Goal: Task Accomplishment & Management: Use online tool/utility

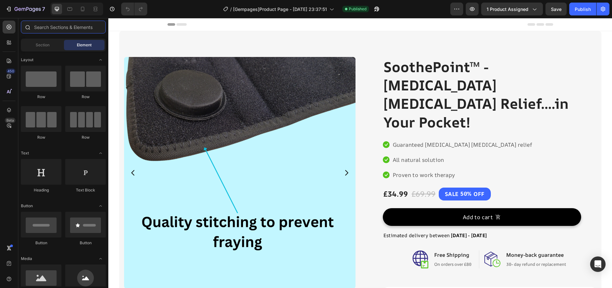
click at [36, 28] on input "text" at bounding box center [63, 27] width 85 height 13
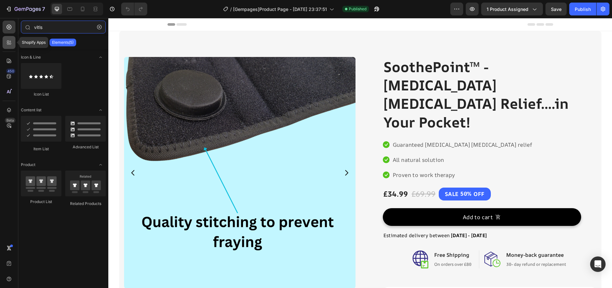
type input "vitls"
click at [13, 42] on div at bounding box center [9, 42] width 13 height 13
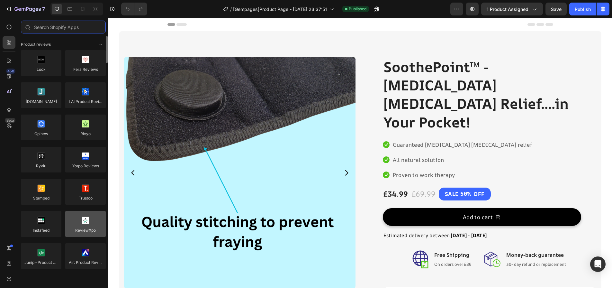
scroll to position [129, 0]
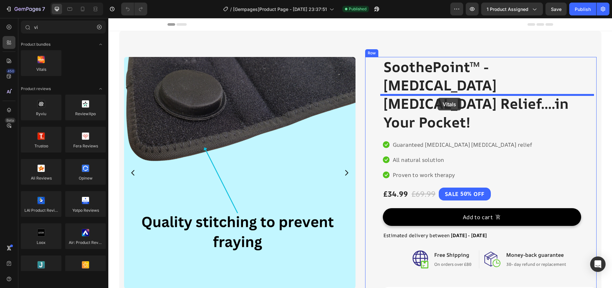
drag, startPoint x: 151, startPoint y: 79, endPoint x: 438, endPoint y: 98, distance: 287.2
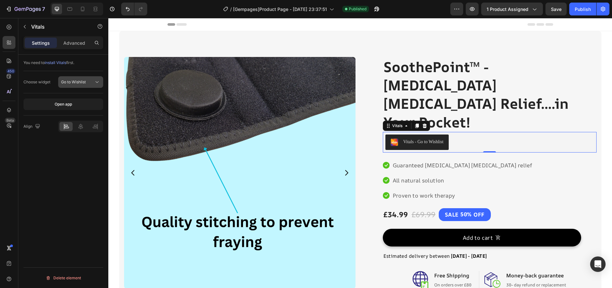
click at [74, 84] on span "Go to Wishlist" at bounding box center [73, 81] width 25 height 5
click at [423, 124] on icon at bounding box center [425, 126] width 4 height 5
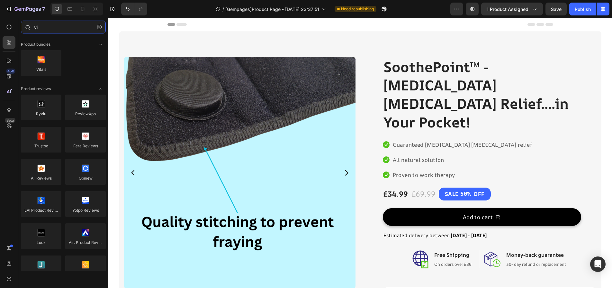
click at [44, 31] on input "vi" at bounding box center [63, 27] width 85 height 13
click at [43, 31] on input "vi" at bounding box center [63, 27] width 85 height 13
type input "i"
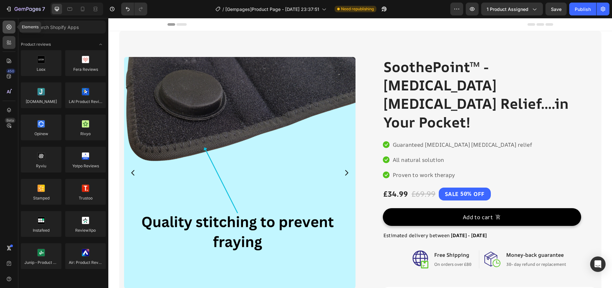
click at [9, 24] on icon at bounding box center [9, 27] width 6 height 6
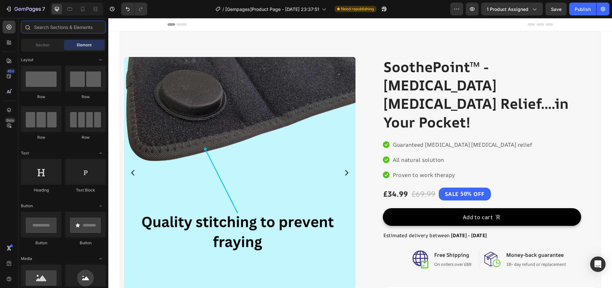
click at [62, 29] on input "text" at bounding box center [63, 27] width 85 height 13
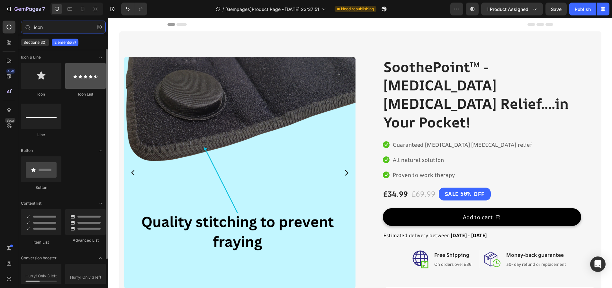
type input "icon"
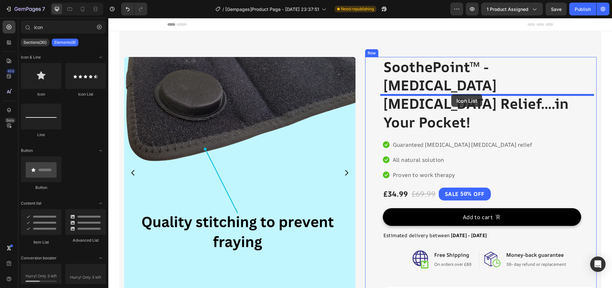
drag, startPoint x: 199, startPoint y: 96, endPoint x: 452, endPoint y: 94, distance: 252.2
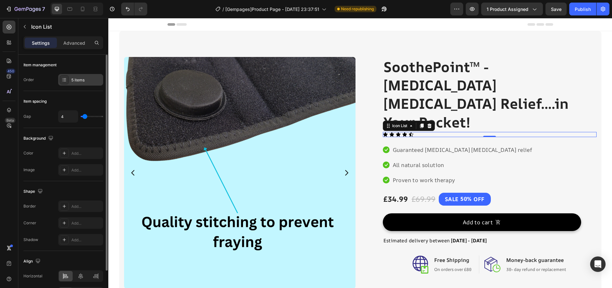
click at [76, 82] on div "5 items" at bounding box center [86, 80] width 30 height 6
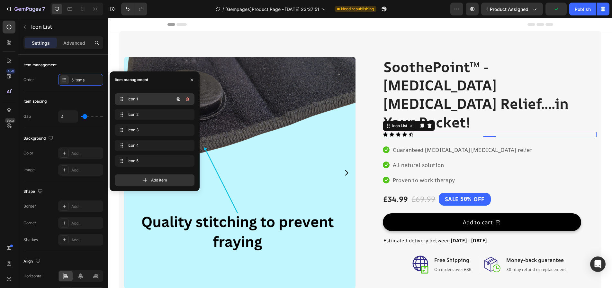
click at [133, 103] on div "Icon 1 Icon 1" at bounding box center [145, 99] width 57 height 9
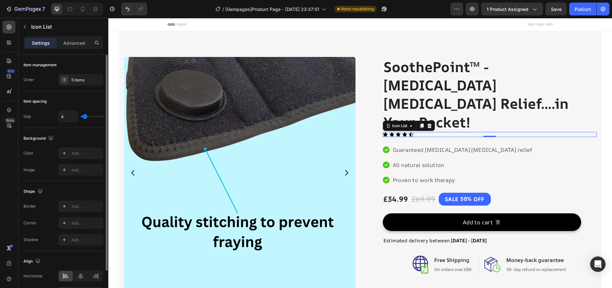
click at [74, 101] on div "Item spacing" at bounding box center [63, 101] width 80 height 10
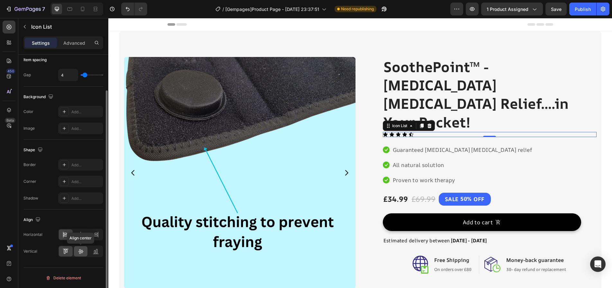
click at [84, 253] on div at bounding box center [81, 251] width 14 height 10
click at [65, 252] on icon at bounding box center [65, 251] width 2 height 5
click at [78, 250] on icon at bounding box center [81, 251] width 6 height 6
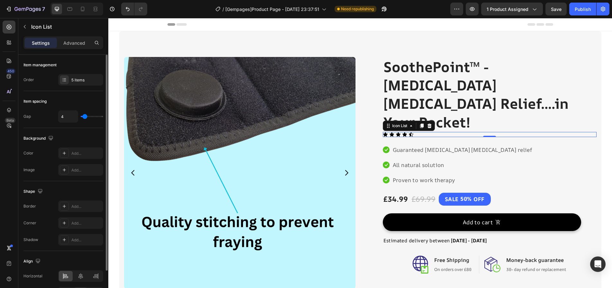
type input "6"
type input "7"
type input "8"
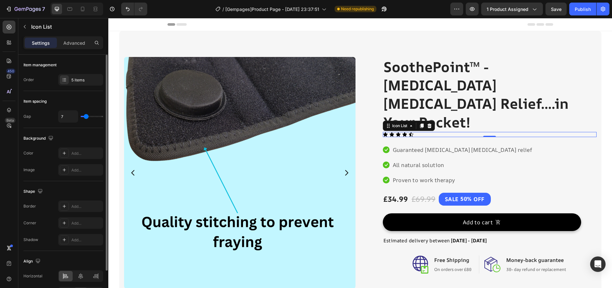
type input "8"
type input "9"
type input "10"
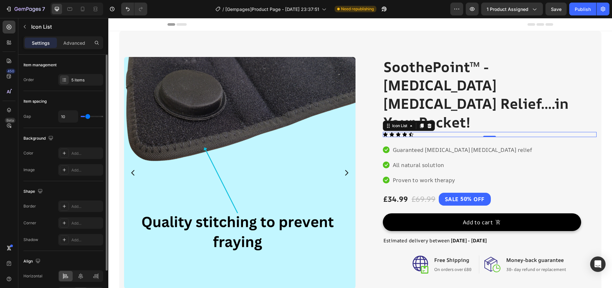
type input "11"
type input "12"
type input "13"
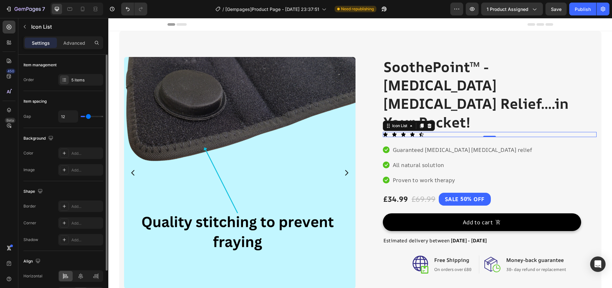
type input "13"
type input "15"
type input "14"
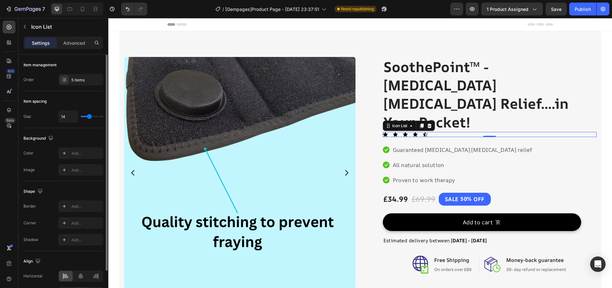
type input "13"
type input "11"
type input "10"
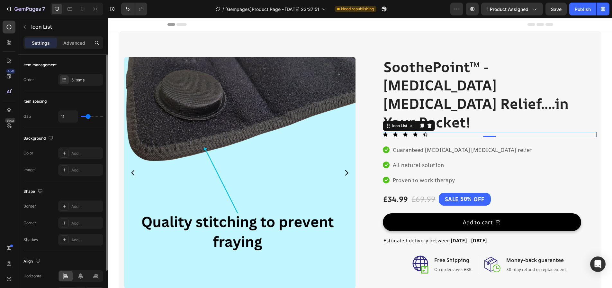
type input "10"
type input "9"
type input "8"
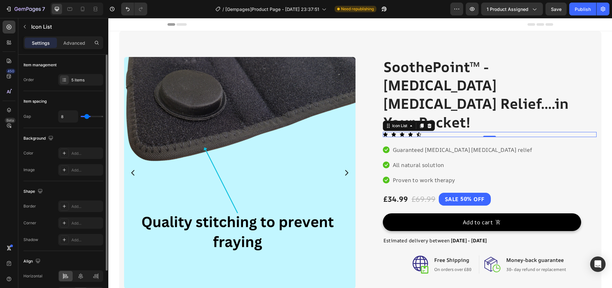
type input "7"
type input "6"
type input "5"
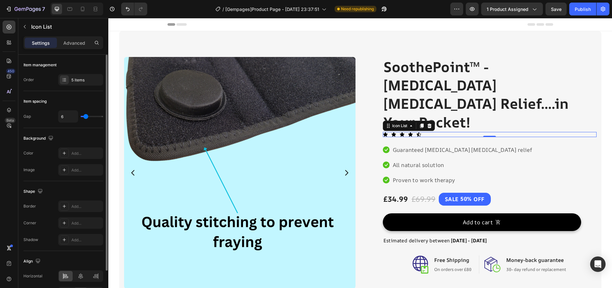
type input "5"
type input "4"
type input "3"
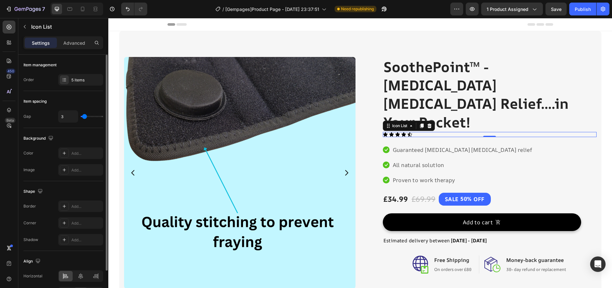
type input "2"
type input "1"
type input "0"
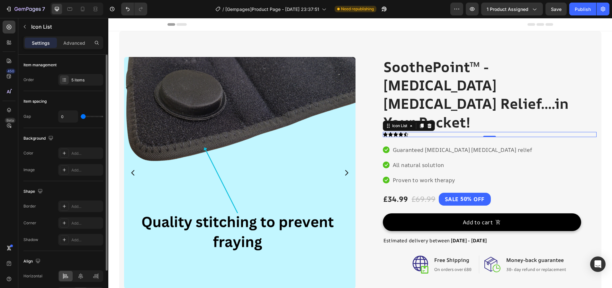
drag, startPoint x: 85, startPoint y: 115, endPoint x: 78, endPoint y: 115, distance: 7.1
type input "0"
click at [81, 116] on input "range" at bounding box center [92, 116] width 23 height 1
type input "4"
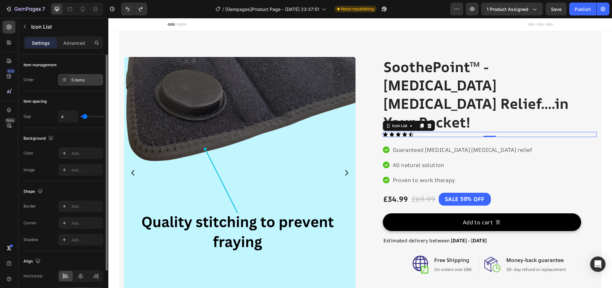
click at [85, 82] on div "5 items" at bounding box center [86, 80] width 30 height 6
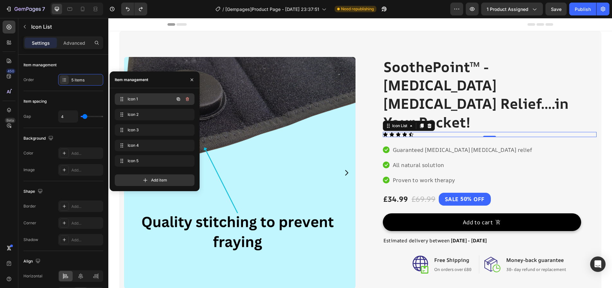
click at [149, 97] on span "Icon 1" at bounding box center [146, 99] width 36 height 6
click at [165, 96] on div "Icon 1 Icon 1" at bounding box center [145, 99] width 57 height 9
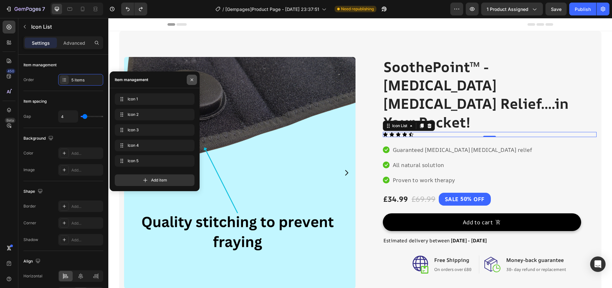
click at [193, 78] on icon "button" at bounding box center [192, 79] width 3 height 3
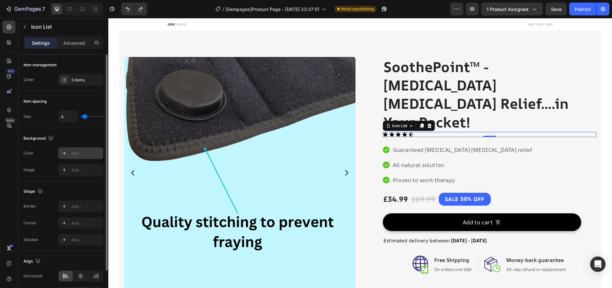
click at [63, 151] on icon at bounding box center [64, 153] width 5 height 5
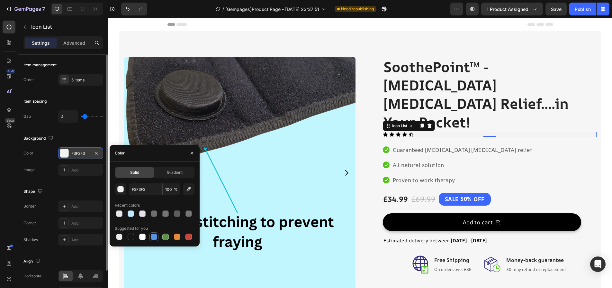
click at [157, 236] on div at bounding box center [154, 236] width 6 height 6
type input "5594E7"
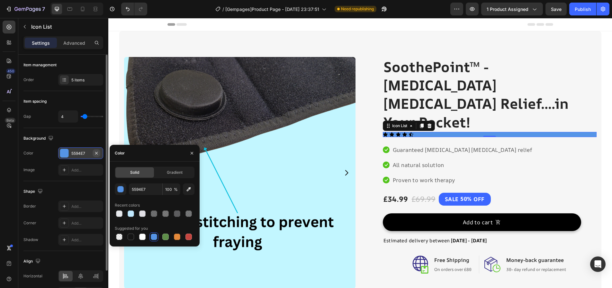
click at [98, 152] on icon "button" at bounding box center [96, 153] width 5 height 5
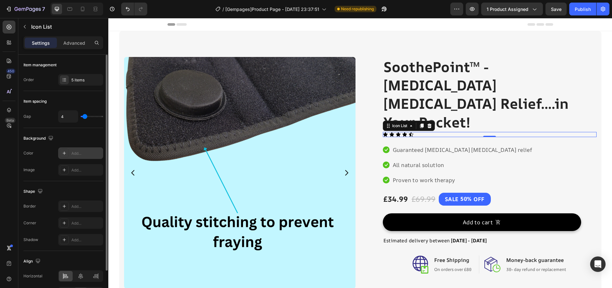
click at [88, 196] on div "Shape" at bounding box center [63, 191] width 80 height 10
click at [76, 43] on p "Advanced" at bounding box center [74, 43] width 22 height 7
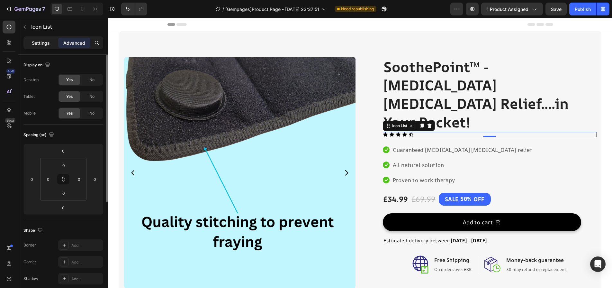
click at [39, 43] on p "Settings" at bounding box center [41, 43] width 18 height 7
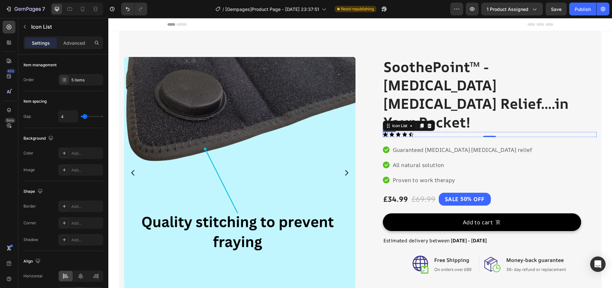
click at [383, 132] on icon at bounding box center [385, 134] width 5 height 4
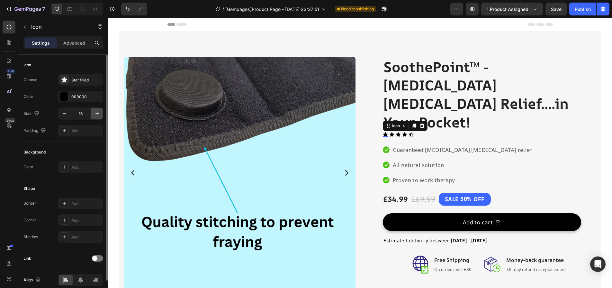
click at [97, 111] on icon "button" at bounding box center [97, 113] width 6 height 6
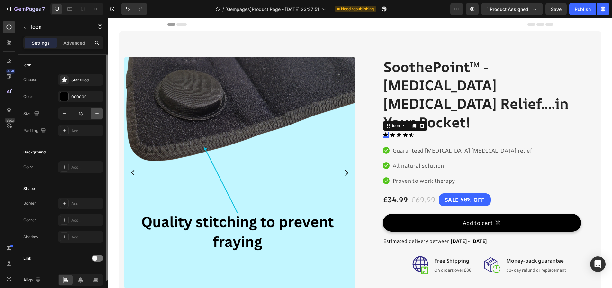
click at [97, 111] on icon "button" at bounding box center [97, 113] width 6 height 6
type input "20"
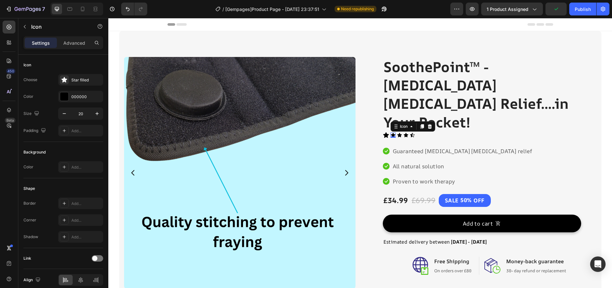
click at [391, 133] on div "Icon 0" at bounding box center [393, 135] width 5 height 5
click at [83, 114] on input "16" at bounding box center [80, 114] width 21 height 12
type input "20"
click at [398, 133] on icon at bounding box center [400, 135] width 5 height 5
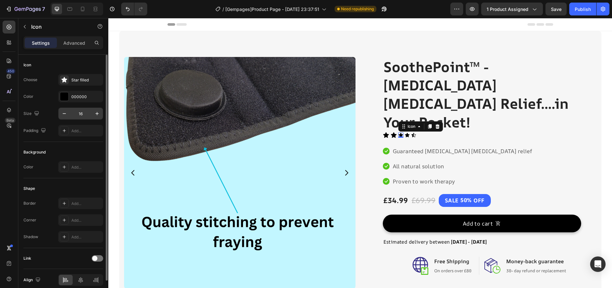
click at [80, 115] on input "16" at bounding box center [80, 114] width 21 height 12
type input "20"
click at [407, 133] on icon at bounding box center [409, 135] width 5 height 4
click at [88, 114] on input "16" at bounding box center [80, 114] width 21 height 12
type input "20"
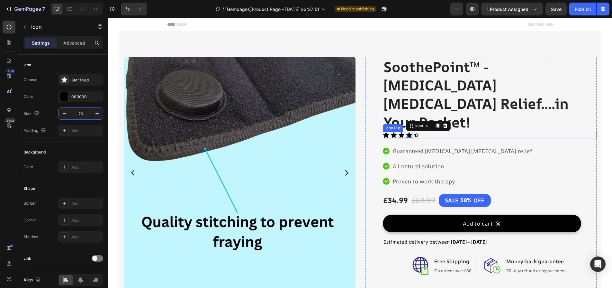
click at [416, 133] on icon at bounding box center [416, 135] width 5 height 4
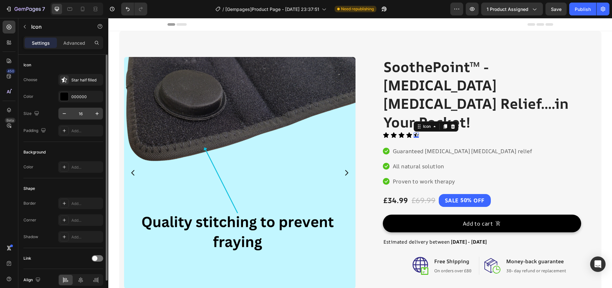
click at [87, 114] on input "16" at bounding box center [80, 114] width 21 height 12
type input "20"
click at [80, 99] on div "000000" at bounding box center [80, 97] width 19 height 6
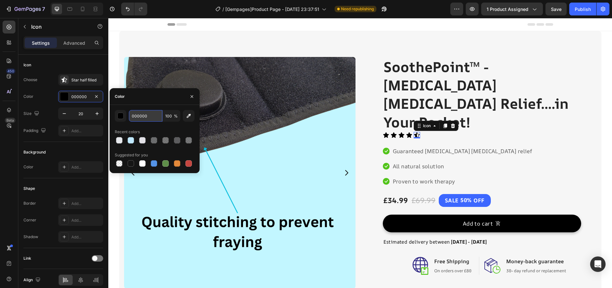
click at [148, 117] on input "000000" at bounding box center [145, 116] width 33 height 12
click at [121, 118] on div "button" at bounding box center [121, 116] width 6 height 6
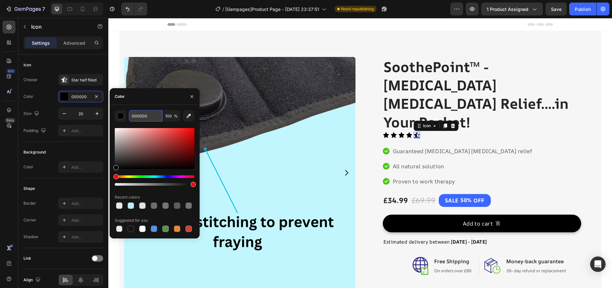
click at [145, 116] on input "000000" at bounding box center [145, 116] width 33 height 12
paste input "FFB4"
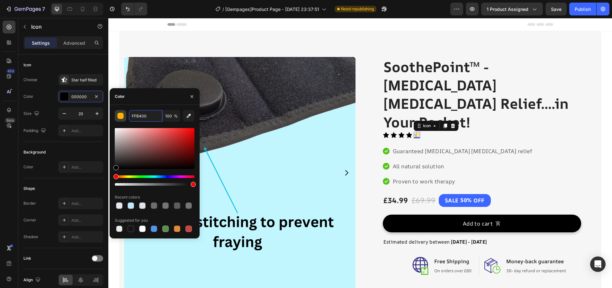
type input "FFB400"
click at [120, 115] on div "button" at bounding box center [121, 116] width 6 height 6
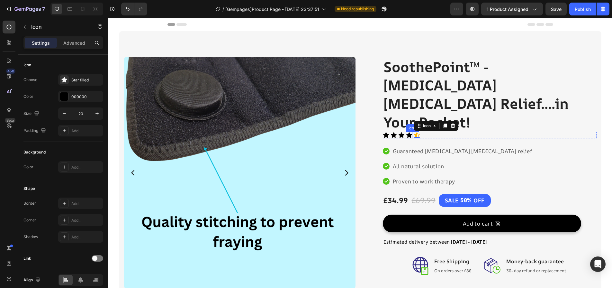
click at [407, 132] on icon at bounding box center [409, 134] width 5 height 5
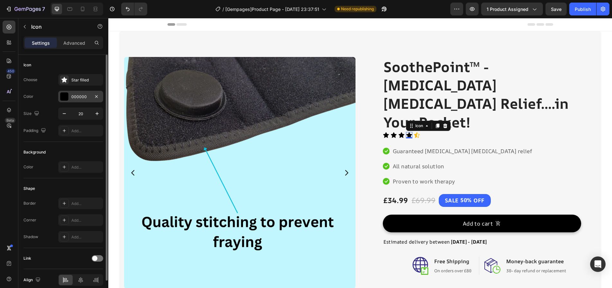
click at [83, 99] on div "000000" at bounding box center [80, 97] width 19 height 6
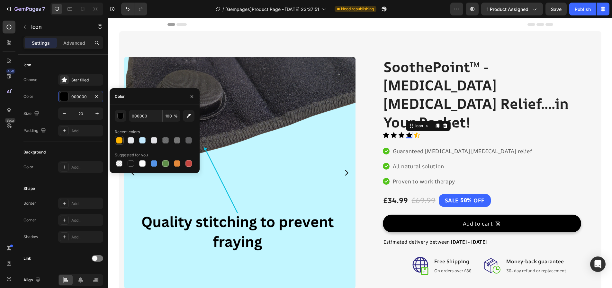
click at [121, 142] on div at bounding box center [119, 140] width 6 height 6
type input "FFB400"
click at [400, 132] on icon at bounding box center [401, 134] width 5 height 5
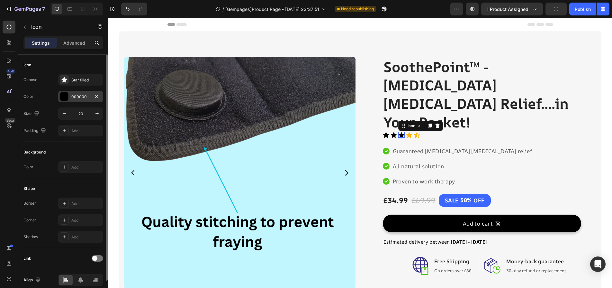
click at [89, 96] on div "000000" at bounding box center [80, 97] width 19 height 6
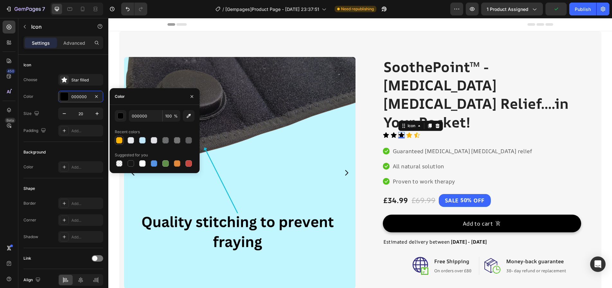
click at [120, 139] on div at bounding box center [119, 140] width 6 height 6
type input "FFB400"
click at [391, 132] on div "Icon" at bounding box center [394, 135] width 6 height 6
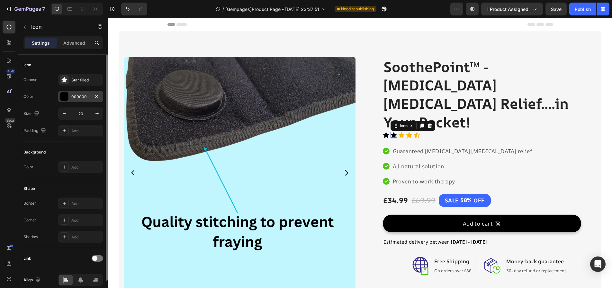
click at [90, 98] on div "000000" at bounding box center [80, 97] width 19 height 6
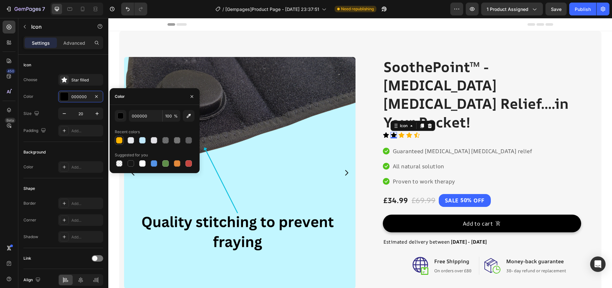
click at [117, 141] on div at bounding box center [119, 140] width 6 height 6
type input "FFB400"
click at [385, 132] on div "Icon" at bounding box center [386, 135] width 6 height 6
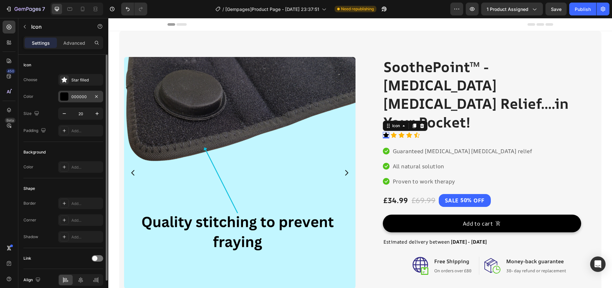
click at [63, 96] on div at bounding box center [64, 96] width 8 height 8
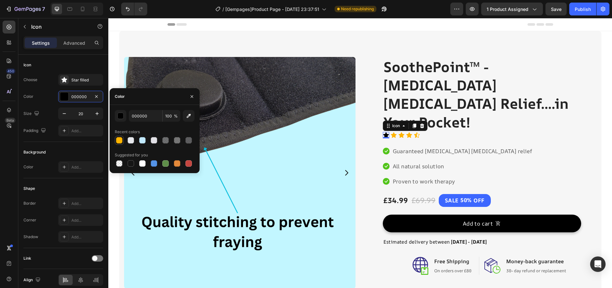
click at [124, 140] on div at bounding box center [119, 140] width 9 height 9
type input "FFB400"
click at [136, 42] on div "Product Images Row SoothePoint™ - [MEDICAL_DATA] [MEDICAL_DATA] Relief....in Yo…" at bounding box center [360, 190] width 482 height 319
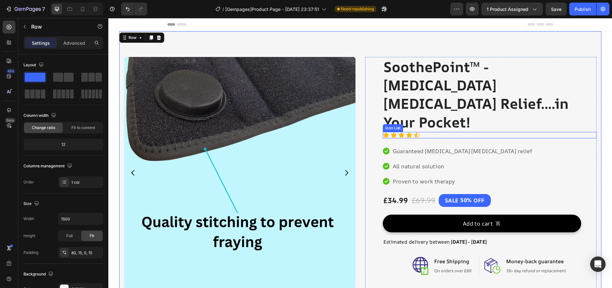
click at [444, 132] on div "Icon Icon Icon Icon Icon" at bounding box center [490, 135] width 214 height 6
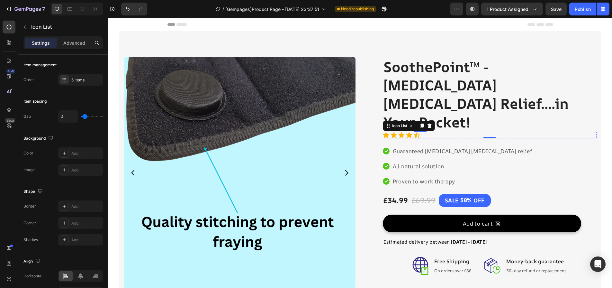
click at [415, 132] on icon at bounding box center [417, 135] width 6 height 6
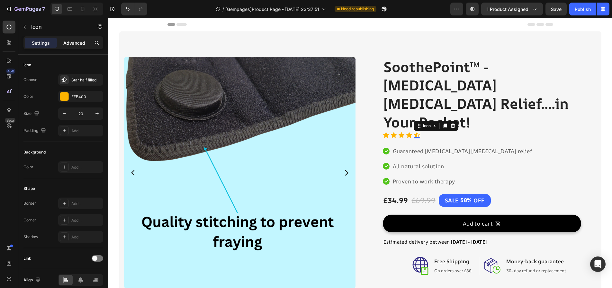
click at [79, 43] on p "Advanced" at bounding box center [74, 43] width 22 height 7
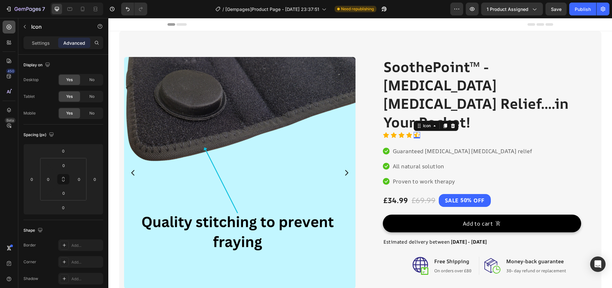
click at [14, 28] on div at bounding box center [9, 27] width 13 height 13
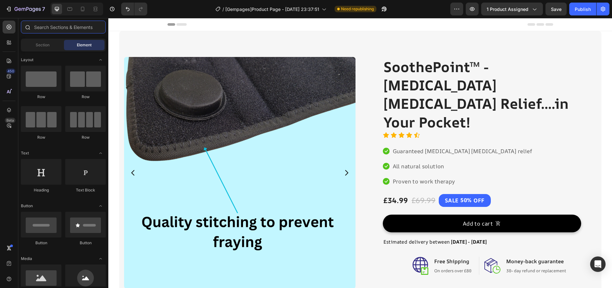
click at [52, 25] on input "text" at bounding box center [63, 27] width 85 height 13
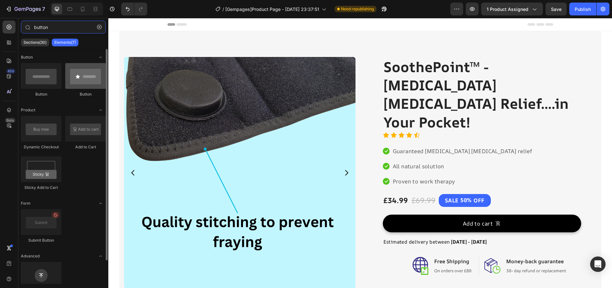
type input "button"
drag, startPoint x: 84, startPoint y: 78, endPoint x: 87, endPoint y: 78, distance: 3.9
click at [87, 78] on div at bounding box center [85, 76] width 41 height 26
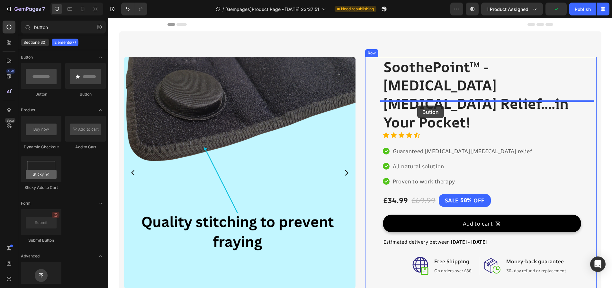
drag, startPoint x: 196, startPoint y: 96, endPoint x: 417, endPoint y: 105, distance: 221.8
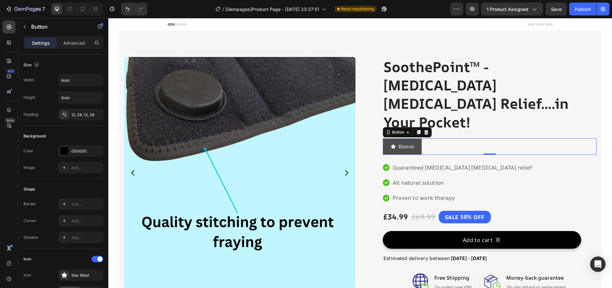
click at [413, 138] on button "Button" at bounding box center [402, 146] width 39 height 16
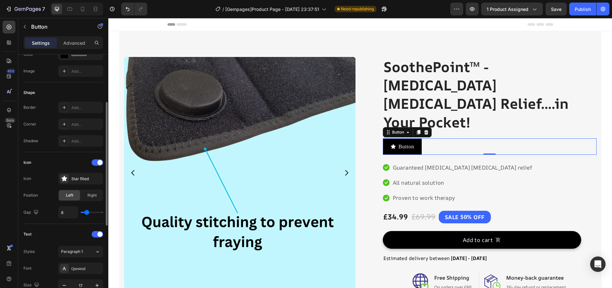
scroll to position [225, 0]
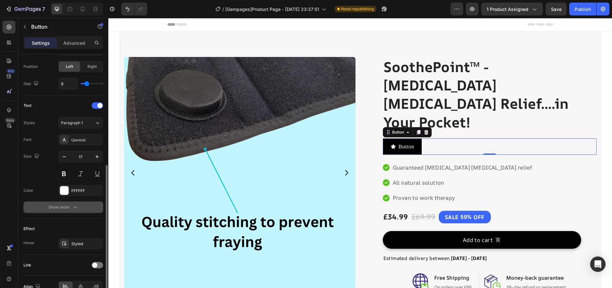
click at [61, 208] on div "Show more" at bounding box center [64, 207] width 30 height 6
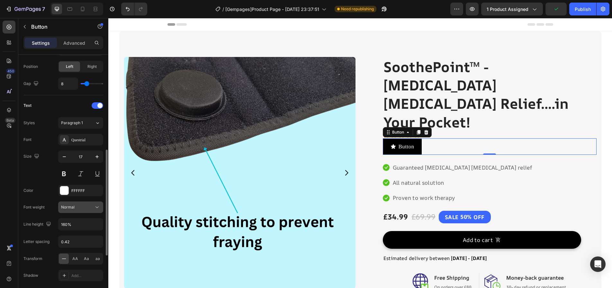
scroll to position [345, 0]
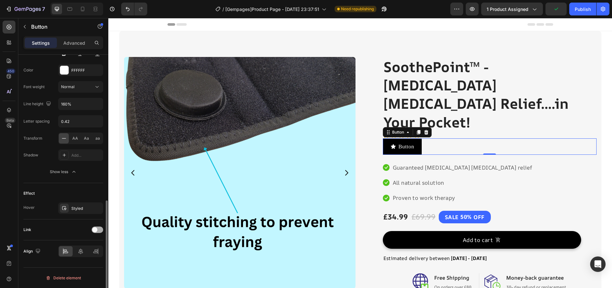
click at [100, 228] on div at bounding box center [98, 229] width 12 height 6
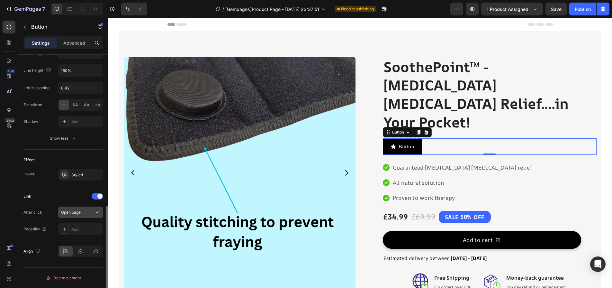
click at [88, 214] on div "Open page" at bounding box center [77, 212] width 33 height 6
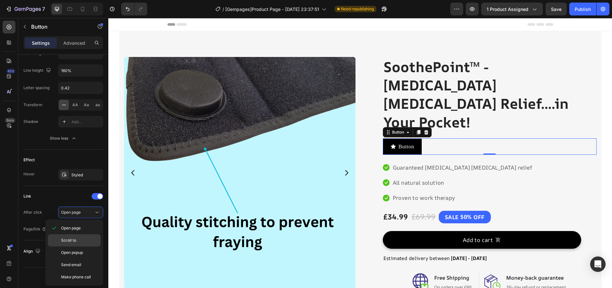
click at [84, 239] on p "Scroll to" at bounding box center [79, 240] width 37 height 6
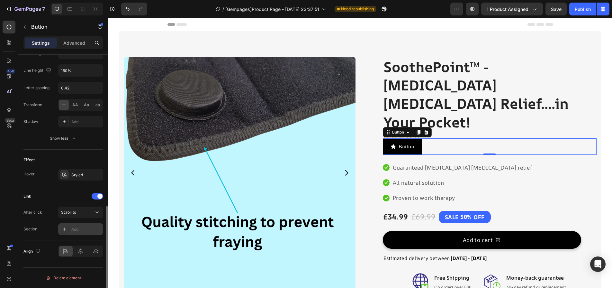
click at [84, 226] on div "Add..." at bounding box center [86, 229] width 30 height 6
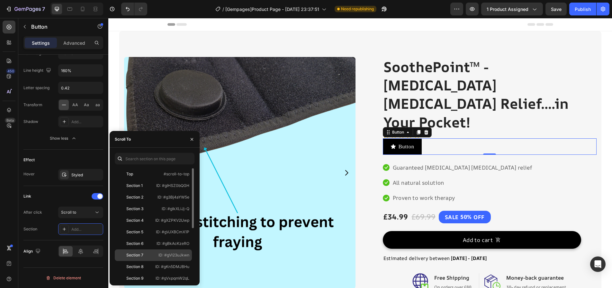
scroll to position [96, 0]
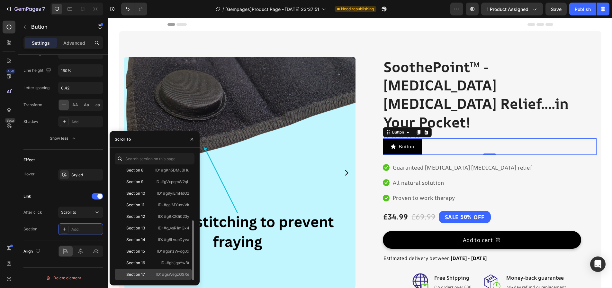
click at [162, 273] on p "ID: #gsWegzQSXe" at bounding box center [172, 274] width 33 height 6
click at [46, 234] on div "Section Section 17" at bounding box center [63, 229] width 80 height 12
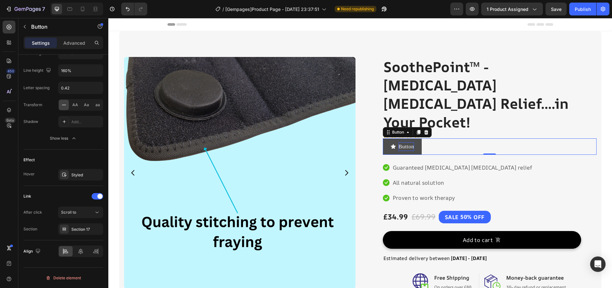
click at [399, 142] on p "Button" at bounding box center [407, 146] width 16 height 9
click at [385, 138] on link "Button" at bounding box center [402, 146] width 39 height 16
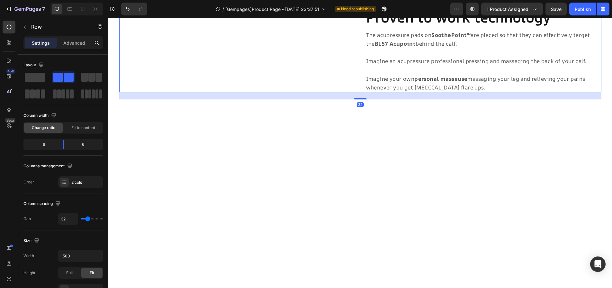
scroll to position [0, 0]
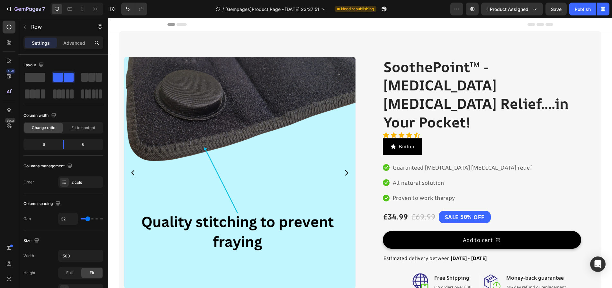
drag, startPoint x: 380, startPoint y: 189, endPoint x: 370, endPoint y: 86, distance: 104.3
click at [384, 138] on link "Button" at bounding box center [402, 146] width 39 height 16
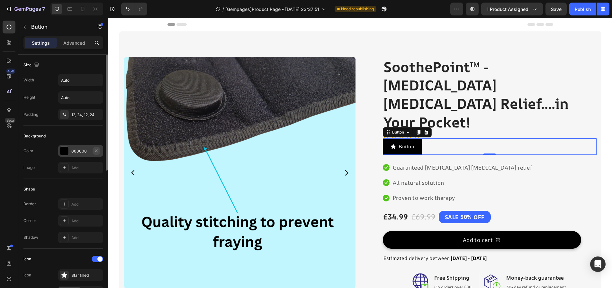
click at [98, 149] on icon "button" at bounding box center [96, 150] width 5 height 5
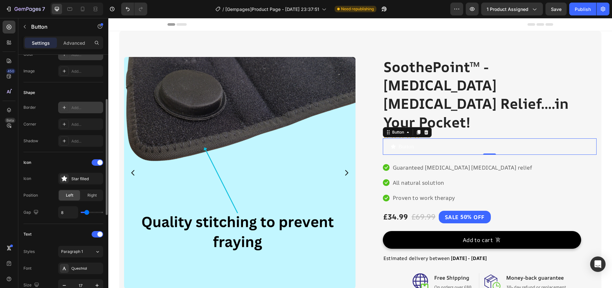
scroll to position [161, 0]
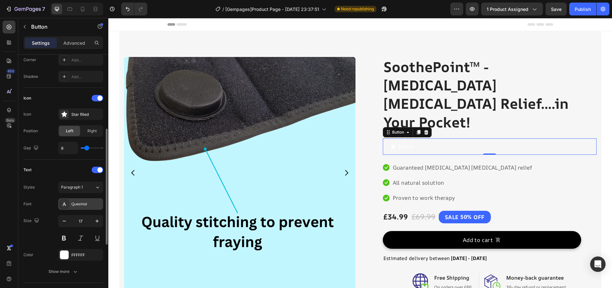
click at [81, 205] on div "Questrial" at bounding box center [86, 204] width 30 height 6
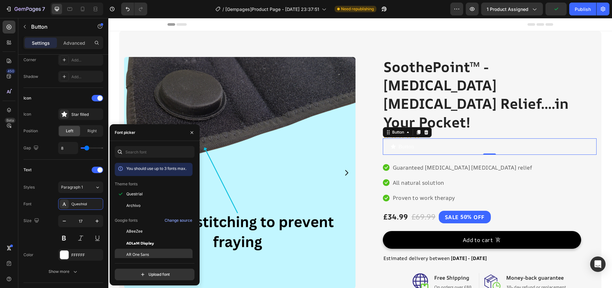
click at [146, 253] on span "AR One Sans" at bounding box center [137, 255] width 23 height 6
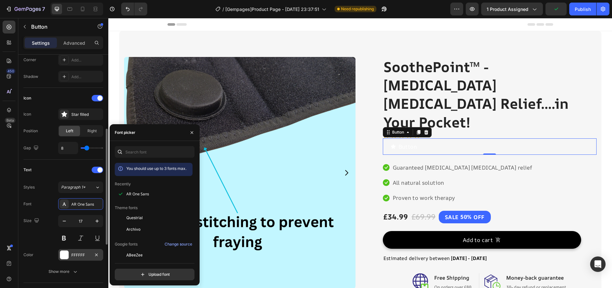
click at [74, 256] on div "FFFFFF" at bounding box center [80, 255] width 19 height 6
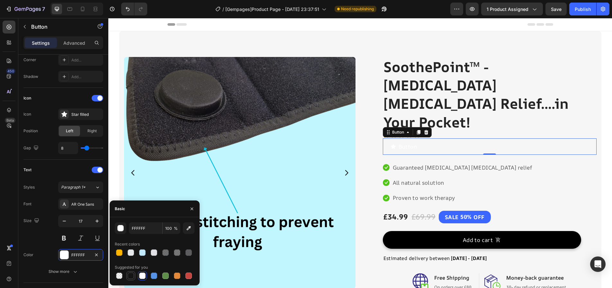
click at [131, 275] on div at bounding box center [131, 275] width 6 height 6
type input "151515"
click at [429, 138] on div "Button Button 0" at bounding box center [490, 146] width 214 height 16
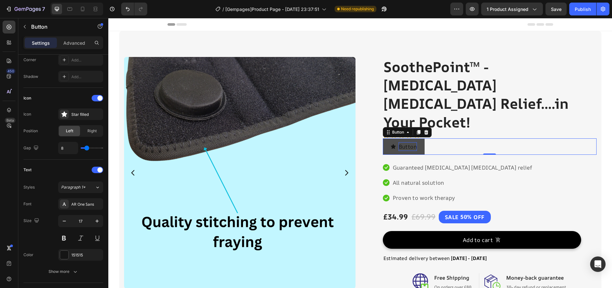
click at [412, 142] on p "Button" at bounding box center [408, 146] width 19 height 9
click at [411, 142] on p "Button" at bounding box center [408, 146] width 19 height 9
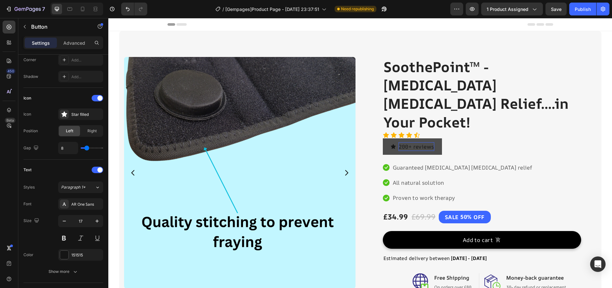
click at [476, 138] on div "200+ reviews Button 0" at bounding box center [490, 146] width 214 height 16
click at [391, 144] on icon at bounding box center [393, 146] width 5 height 5
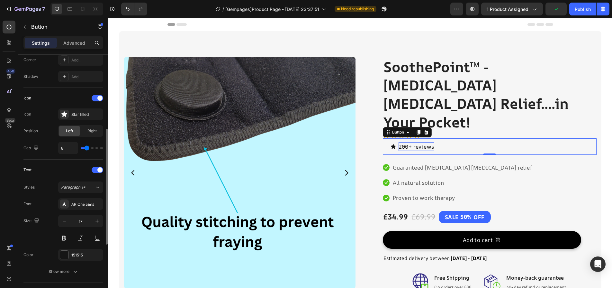
scroll to position [0, 0]
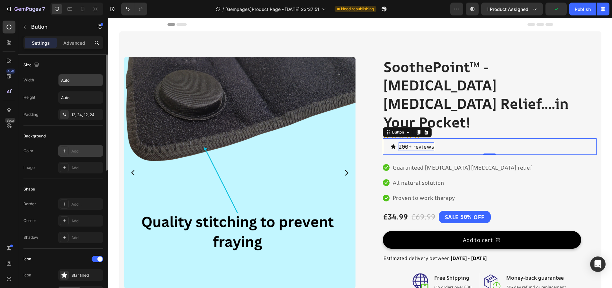
click at [74, 85] on input "Auto" at bounding box center [81, 80] width 44 height 12
click at [96, 80] on icon "button" at bounding box center [97, 80] width 6 height 6
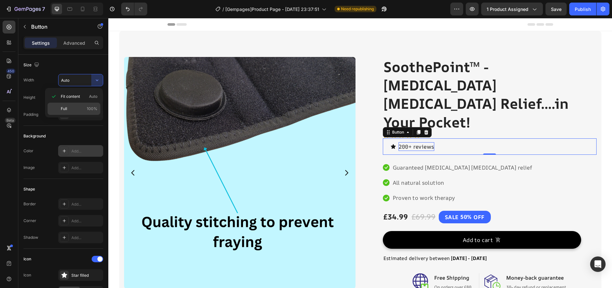
click at [77, 113] on div "Full 100%" at bounding box center [74, 109] width 53 height 12
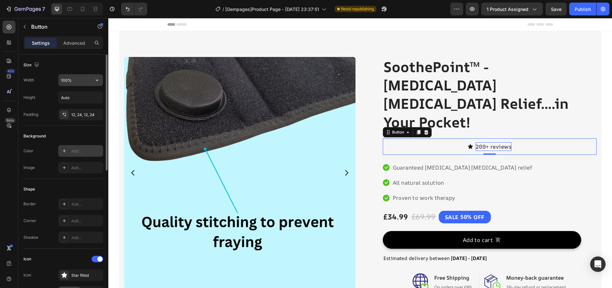
click at [78, 81] on input "100%" at bounding box center [81, 80] width 44 height 12
click at [95, 80] on icon "button" at bounding box center [97, 80] width 6 height 6
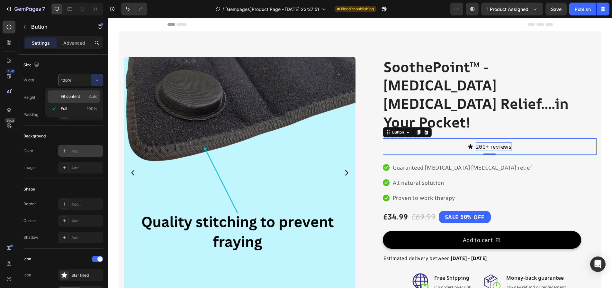
click at [94, 96] on span "Auto" at bounding box center [93, 97] width 8 height 6
type input "Auto"
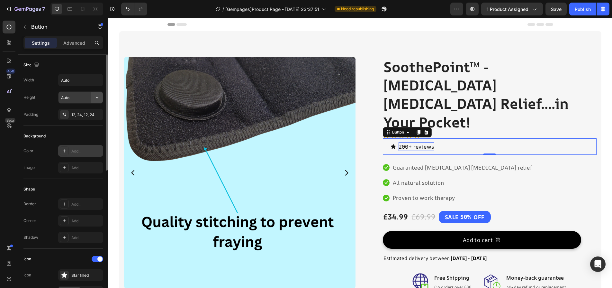
click at [95, 98] on icon "button" at bounding box center [97, 97] width 6 height 6
click at [80, 99] on input "Auto" at bounding box center [81, 98] width 44 height 12
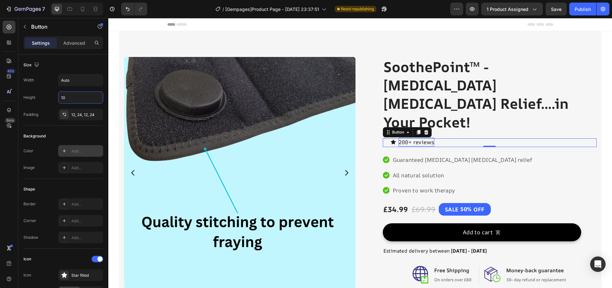
type input "10"
click at [67, 135] on div "Background" at bounding box center [63, 136] width 80 height 10
click at [78, 116] on div "12, 24, 12, 24" at bounding box center [80, 115] width 19 height 6
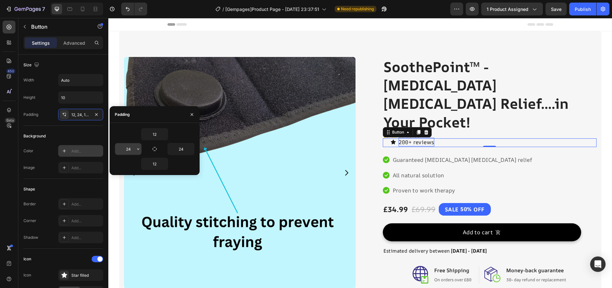
click at [127, 151] on input "24" at bounding box center [128, 149] width 26 height 12
type input "0"
type input "10"
click at [137, 38] on div "Product Images Row SoothePoint™ - [MEDICAL_DATA] [MEDICAL_DATA] Relief....in Yo…" at bounding box center [360, 194] width 482 height 327
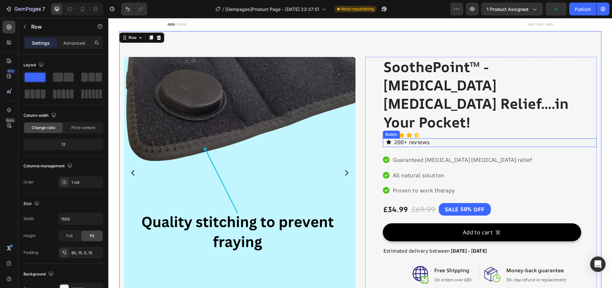
click at [424, 138] on p "200+ reviews" at bounding box center [412, 142] width 36 height 9
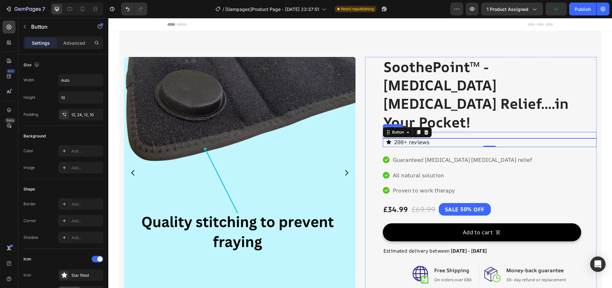
click at [442, 132] on div "Icon Icon Icon Icon Icon" at bounding box center [490, 135] width 214 height 6
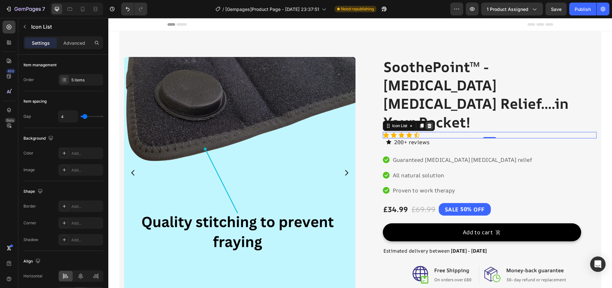
click at [427, 123] on icon at bounding box center [429, 125] width 5 height 5
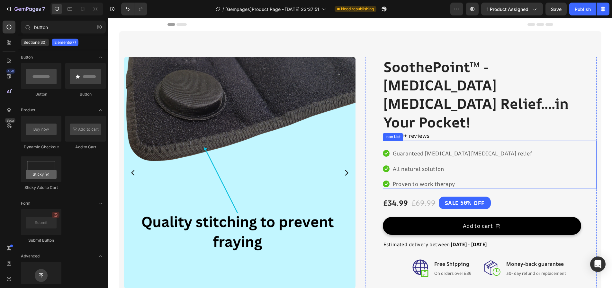
click at [434, 141] on div "Icon Guaranteed [MEDICAL_DATA] [MEDICAL_DATA] relief Text block Icon All natura…" at bounding box center [490, 165] width 214 height 48
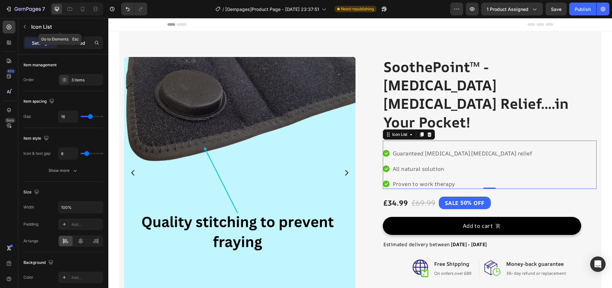
click at [77, 40] on p "Advanced" at bounding box center [74, 43] width 22 height 7
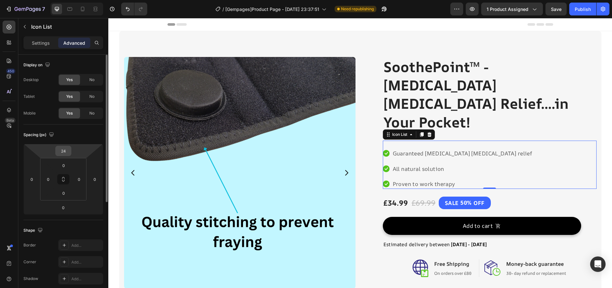
click at [67, 151] on input "24" at bounding box center [63, 151] width 13 height 10
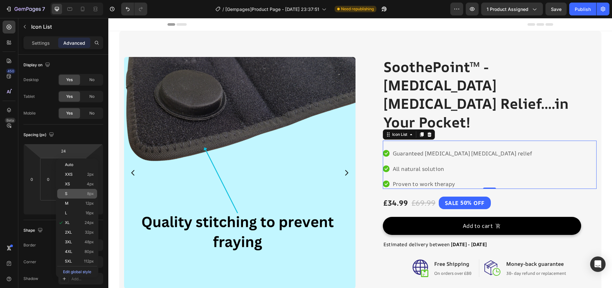
click at [77, 190] on div "S 8px" at bounding box center [77, 194] width 40 height 10
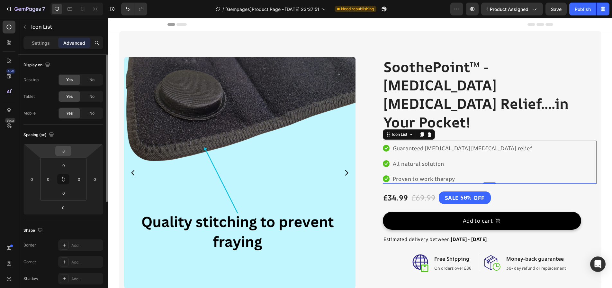
click at [70, 154] on div "8" at bounding box center [63, 151] width 16 height 10
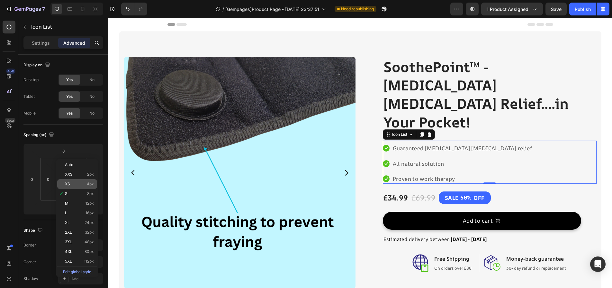
click at [75, 180] on div "XS 4px" at bounding box center [77, 184] width 40 height 10
type input "4"
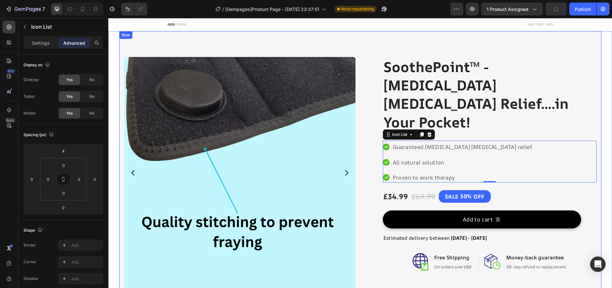
click at [239, 26] on div "Header" at bounding box center [361, 24] width 386 height 13
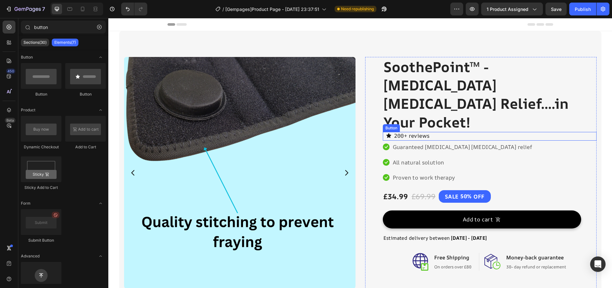
click at [447, 132] on div "200+ reviews Button" at bounding box center [490, 136] width 214 height 9
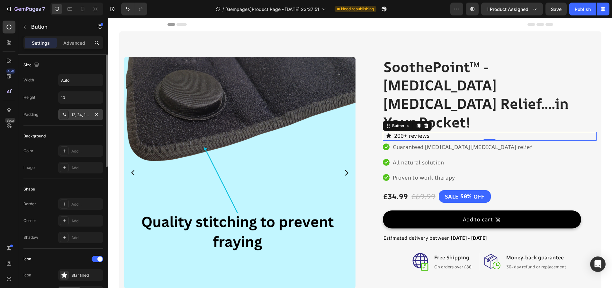
click at [85, 114] on div "12, 24, 12, 10" at bounding box center [80, 115] width 19 height 6
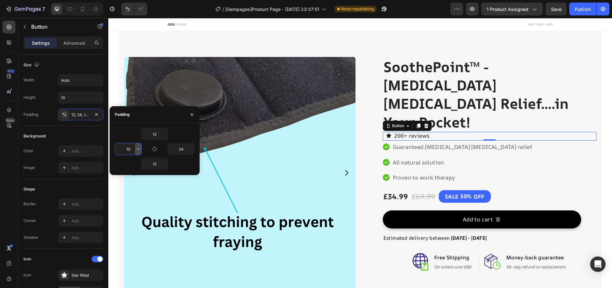
drag, startPoint x: 129, startPoint y: 148, endPoint x: 135, endPoint y: 146, distance: 6.7
click at [129, 148] on input "10" at bounding box center [128, 149] width 26 height 12
type input "0"
click at [85, 135] on div "Background" at bounding box center [63, 136] width 80 height 10
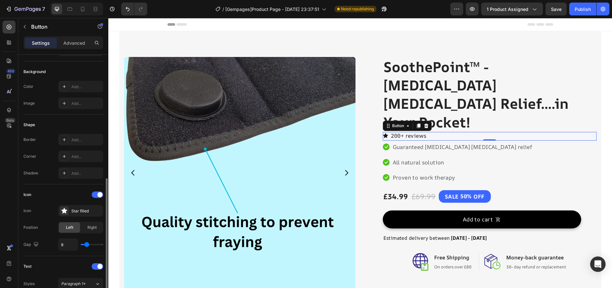
scroll to position [161, 0]
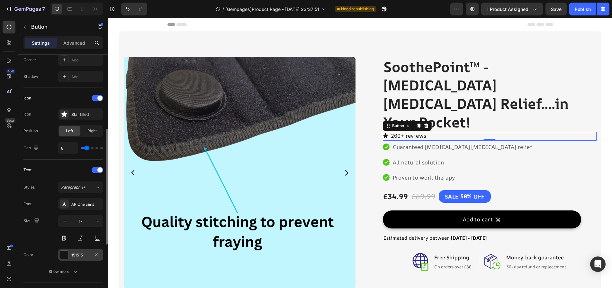
click at [75, 254] on div "151515" at bounding box center [80, 255] width 19 height 6
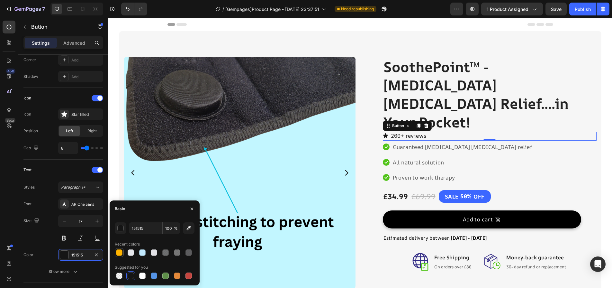
click at [118, 252] on div at bounding box center [119, 252] width 6 height 6
click at [133, 276] on div at bounding box center [131, 275] width 6 height 6
type input "151515"
click at [69, 169] on div "Text" at bounding box center [63, 170] width 80 height 10
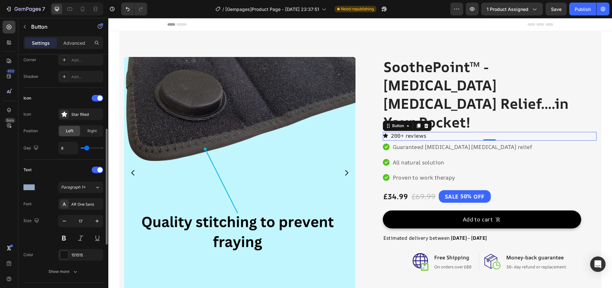
click at [69, 169] on div "Text" at bounding box center [63, 170] width 80 height 10
click at [407, 48] on div "Product Images Row SoothePoint™ - [MEDICAL_DATA] [MEDICAL_DATA] Relief....in Yo…" at bounding box center [360, 188] width 482 height 315
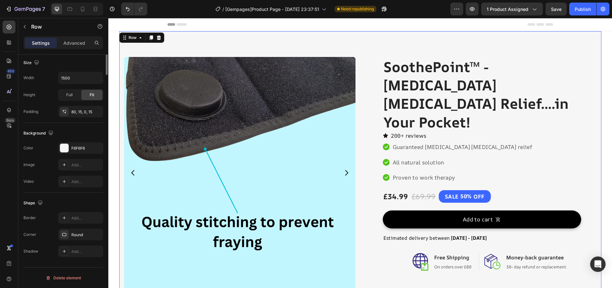
scroll to position [0, 0]
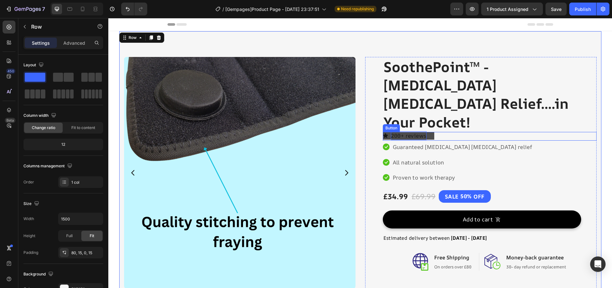
click at [396, 131] on p "200+ reviews" at bounding box center [409, 135] width 36 height 9
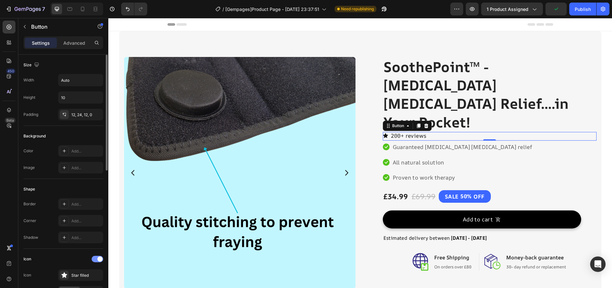
click at [97, 258] on div at bounding box center [98, 259] width 12 height 6
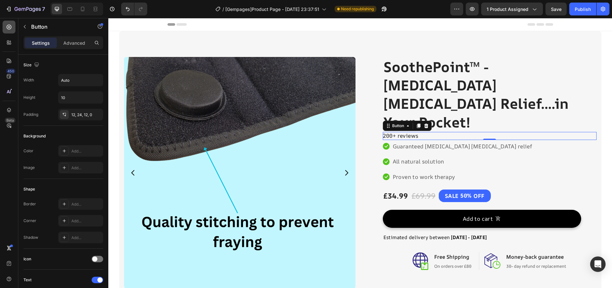
click at [10, 29] on icon at bounding box center [9, 27] width 5 height 5
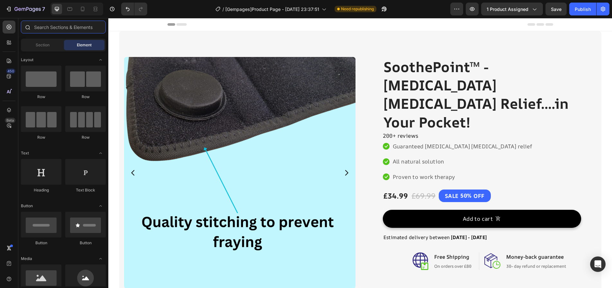
click at [53, 25] on input "text" at bounding box center [63, 27] width 85 height 13
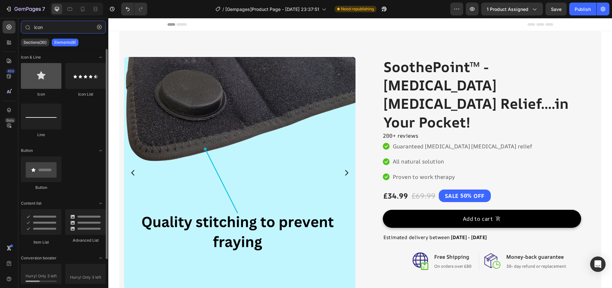
type input "icon"
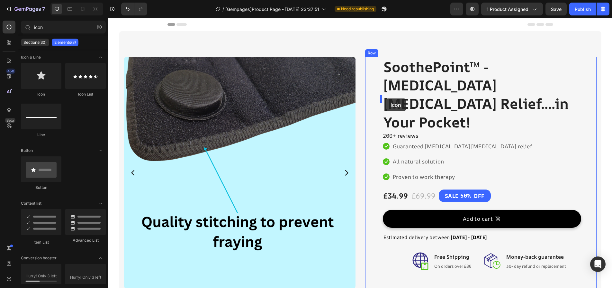
drag, startPoint x: 208, startPoint y: 78, endPoint x: 386, endPoint y: 98, distance: 178.4
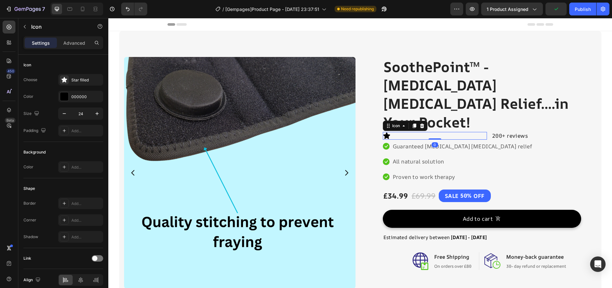
click at [410, 132] on div "Icon 0" at bounding box center [435, 136] width 105 height 8
click at [397, 126] on div "Icon" at bounding box center [396, 126] width 10 height 0
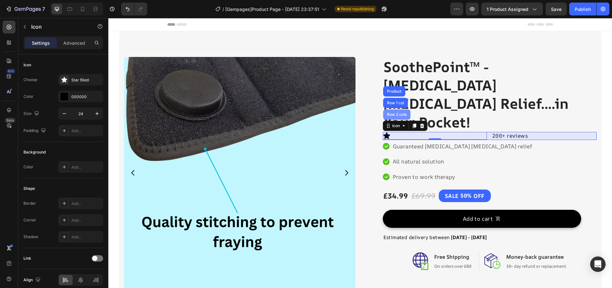
click at [396, 109] on div "Row 2 cols" at bounding box center [396, 114] width 27 height 10
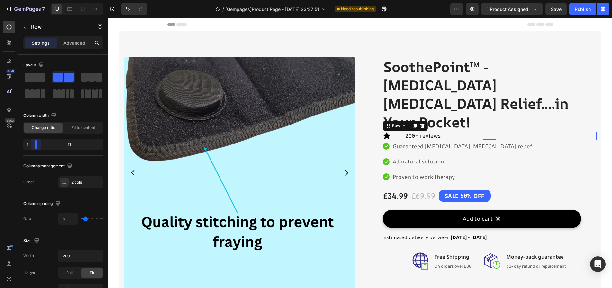
drag, startPoint x: 60, startPoint y: 144, endPoint x: 16, endPoint y: 145, distance: 44.4
click at [16, 0] on body "7 Version history / [Gempages]Product Page - [DATE] 23:37:51 Need republishing …" at bounding box center [306, 0] width 612 height 0
click at [75, 128] on span "Fit to content" at bounding box center [83, 128] width 24 height 6
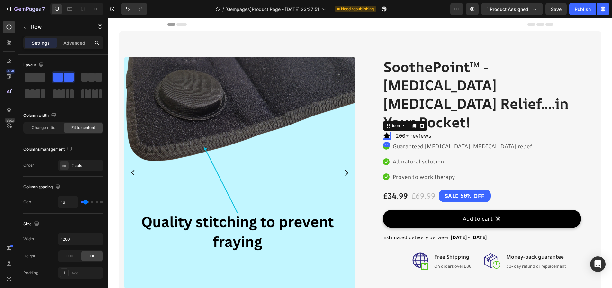
click at [383, 132] on icon at bounding box center [386, 135] width 7 height 6
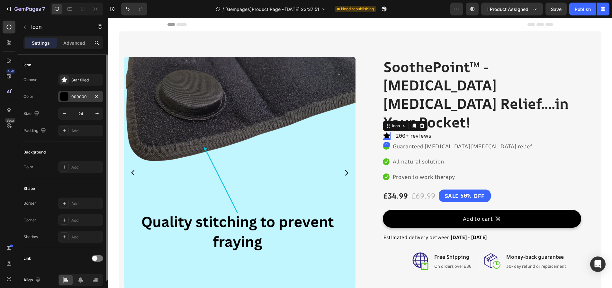
click at [75, 99] on div "000000" at bounding box center [80, 97] width 19 height 6
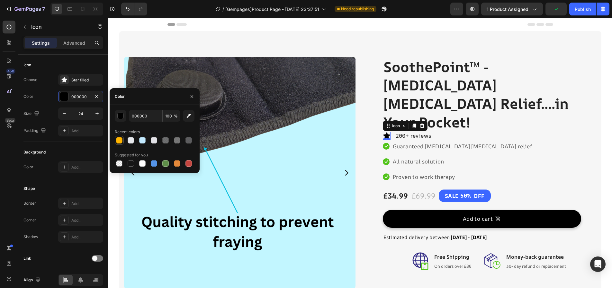
click at [122, 142] on div at bounding box center [119, 140] width 6 height 6
type input "FFB400"
click at [400, 38] on div "Product Images Row SoothePoint™ - [MEDICAL_DATA] [MEDICAL_DATA] Relief....in Yo…" at bounding box center [360, 188] width 482 height 314
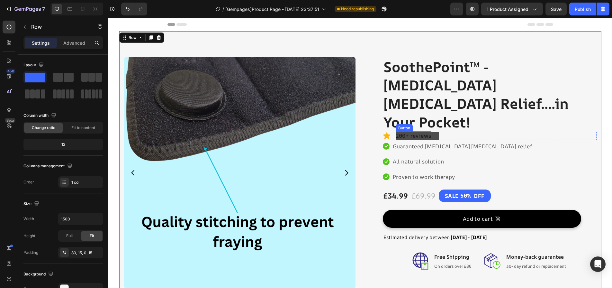
click at [411, 131] on p "200+ reviews" at bounding box center [414, 135] width 36 height 9
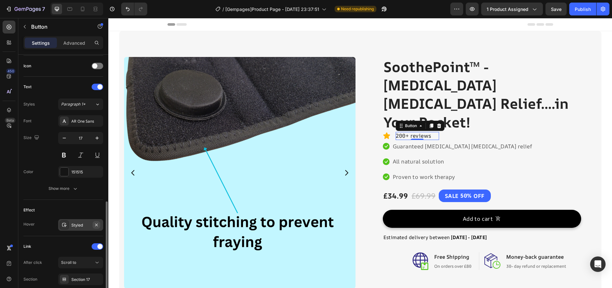
scroll to position [243, 0]
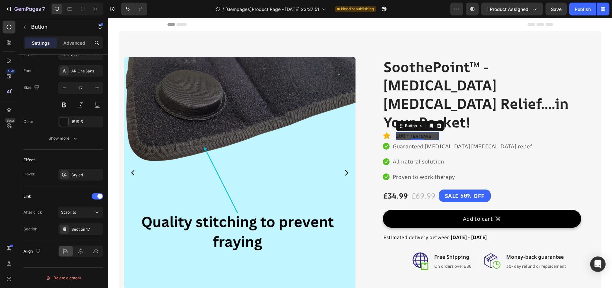
click at [431, 132] on link "200+ reviews" at bounding box center [417, 136] width 43 height 8
click at [85, 123] on div "151515" at bounding box center [80, 122] width 19 height 6
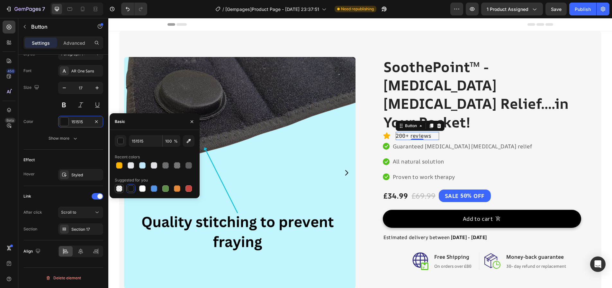
click at [120, 190] on div at bounding box center [119, 188] width 6 height 6
type input "000000"
type input "0"
click at [132, 190] on div at bounding box center [131, 188] width 6 height 6
type input "151515"
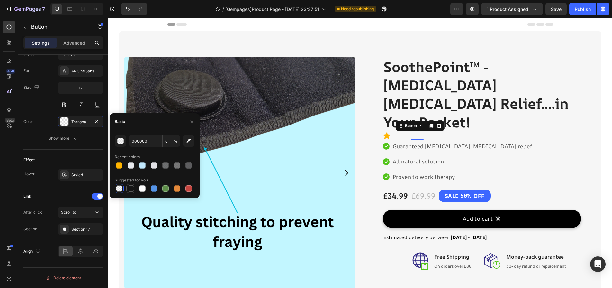
type input "100"
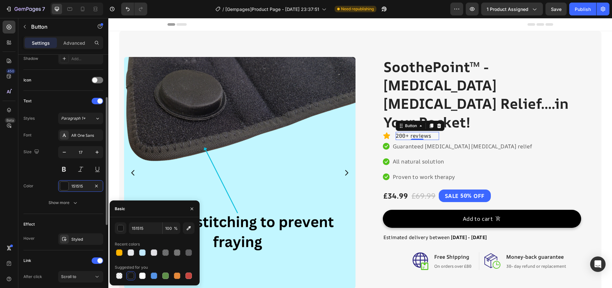
scroll to position [114, 0]
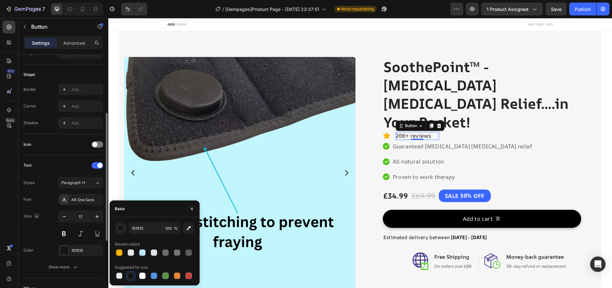
click at [68, 136] on div "Icon" at bounding box center [63, 144] width 80 height 21
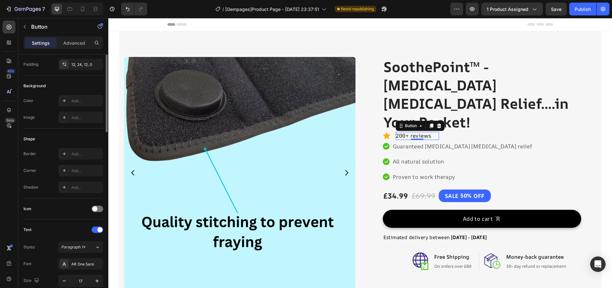
scroll to position [0, 0]
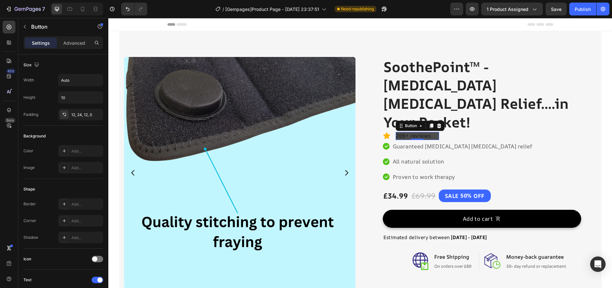
click at [430, 132] on link "200+ reviews" at bounding box center [417, 136] width 43 height 8
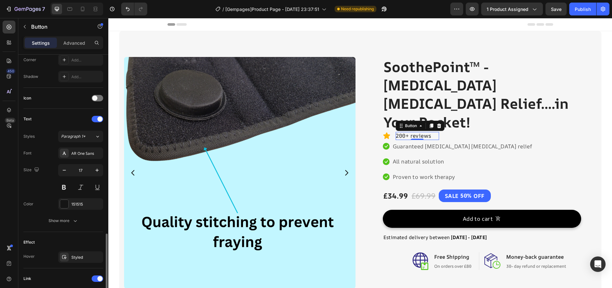
scroll to position [243, 0]
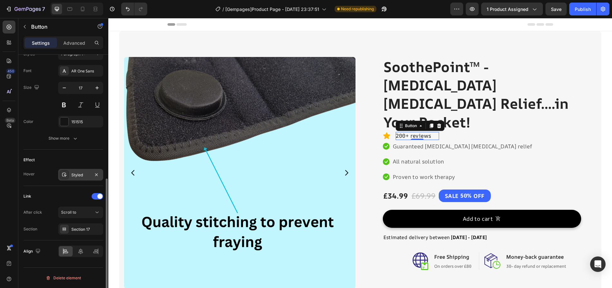
click at [84, 173] on div "Styled" at bounding box center [80, 175] width 19 height 6
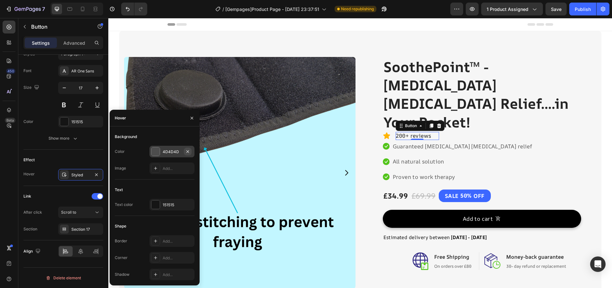
click at [190, 151] on icon "button" at bounding box center [187, 151] width 5 height 5
click at [163, 150] on div "Add..." at bounding box center [178, 152] width 30 height 6
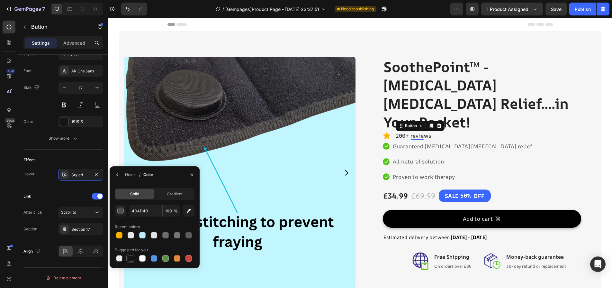
click at [133, 260] on div at bounding box center [131, 258] width 6 height 6
type input "151515"
click at [126, 174] on div "Hover" at bounding box center [130, 175] width 11 height 6
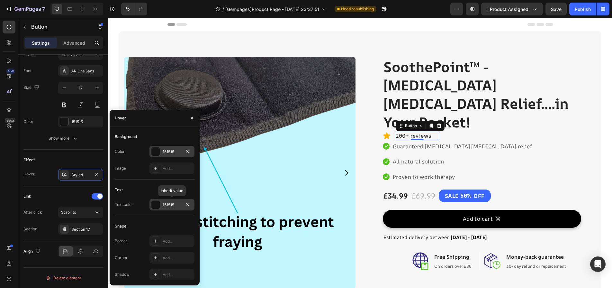
click at [171, 203] on div "151515" at bounding box center [172, 205] width 19 height 6
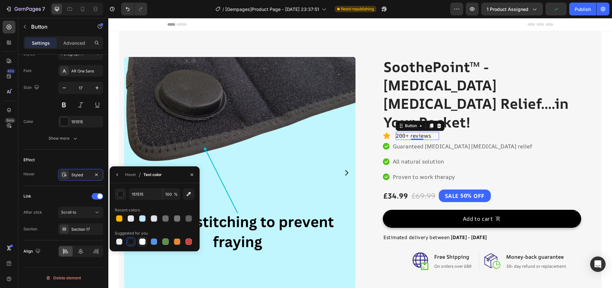
click at [144, 242] on div at bounding box center [142, 241] width 6 height 6
click at [131, 241] on div at bounding box center [131, 241] width 6 height 6
type input "151515"
click at [127, 177] on div "Hover" at bounding box center [130, 175] width 11 height 6
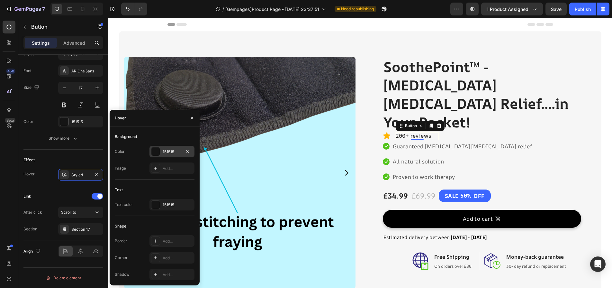
click at [173, 150] on div "151515" at bounding box center [172, 152] width 19 height 6
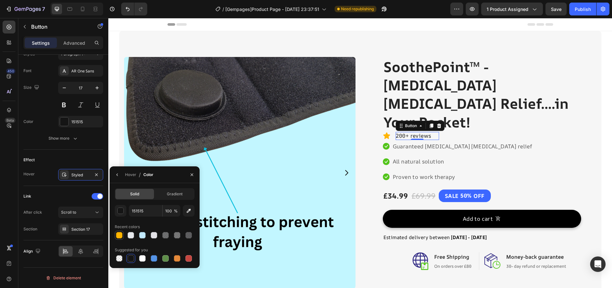
click at [117, 236] on div at bounding box center [119, 235] width 6 height 6
type input "FFB400"
click at [134, 174] on div "Hover" at bounding box center [130, 175] width 11 height 6
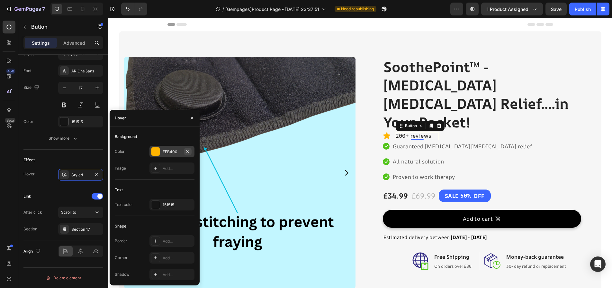
click at [191, 149] on button "button" at bounding box center [188, 152] width 8 height 8
click at [82, 193] on div "Link" at bounding box center [63, 196] width 80 height 10
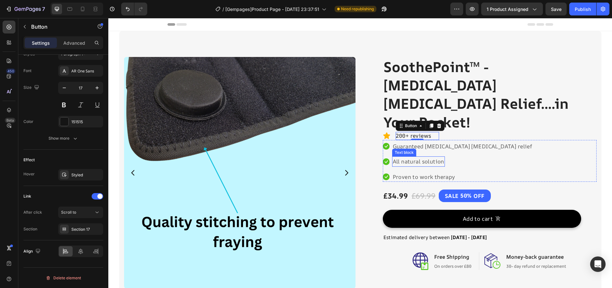
click at [394, 157] on p "All natural solution" at bounding box center [418, 161] width 51 height 9
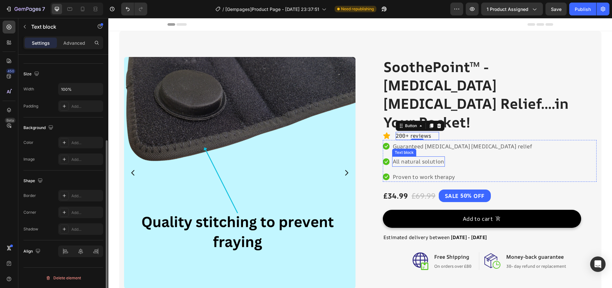
scroll to position [0, 0]
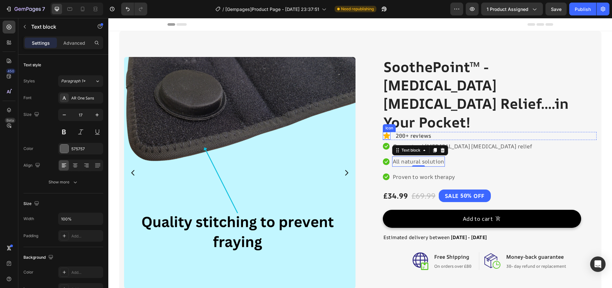
click at [386, 132] on icon at bounding box center [386, 135] width 7 height 6
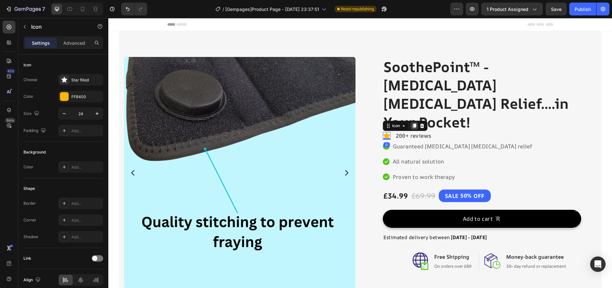
click at [413, 124] on icon at bounding box center [415, 126] width 4 height 5
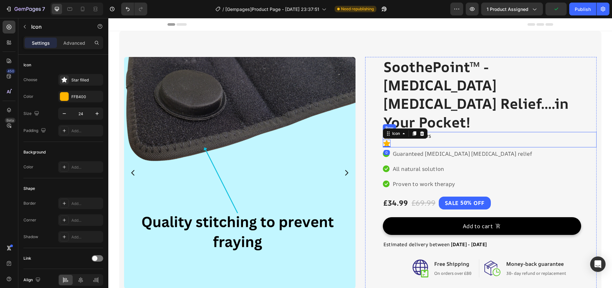
click at [451, 132] on div "Icon Icon 0 200+ reviews Button Row" at bounding box center [490, 139] width 214 height 15
drag, startPoint x: 384, startPoint y: 105, endPoint x: 394, endPoint y: 99, distance: 12.1
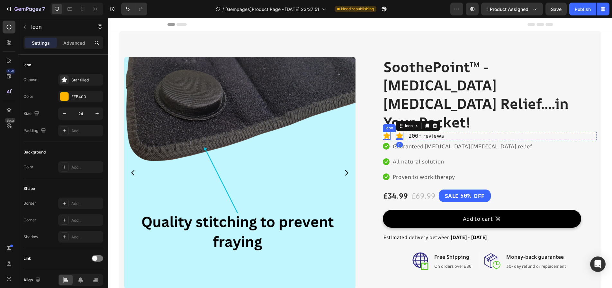
click at [387, 132] on icon at bounding box center [387, 136] width 8 height 8
click at [79, 46] on p "Advanced" at bounding box center [74, 43] width 22 height 7
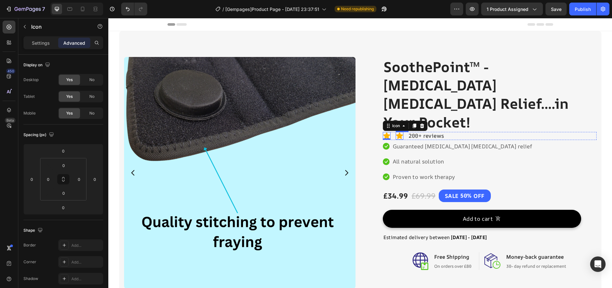
click at [398, 132] on icon at bounding box center [399, 135] width 7 height 6
click at [404, 126] on div "Icon" at bounding box center [409, 126] width 10 height 0
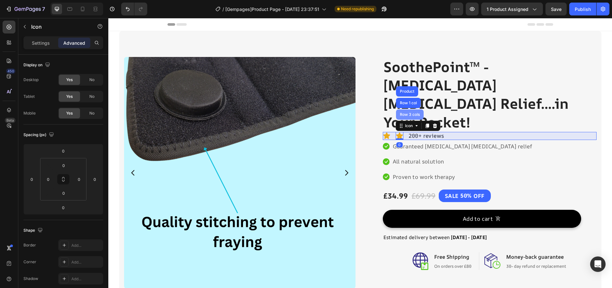
click at [407, 109] on div "Row 3 cols" at bounding box center [410, 114] width 28 height 10
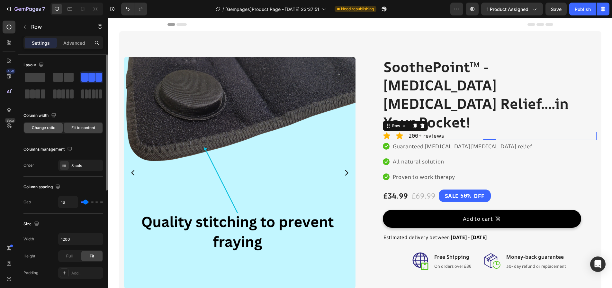
click at [55, 125] on span "Change ratio" at bounding box center [43, 128] width 23 height 6
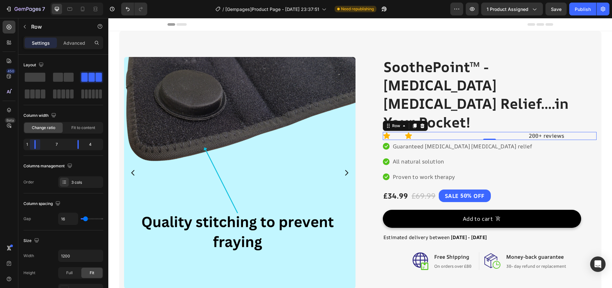
drag, startPoint x: 49, startPoint y: 145, endPoint x: 24, endPoint y: 145, distance: 24.8
click at [24, 0] on body "7 Version history / [Gempages]Product Page - [DATE] 23:37:51 Need republishing …" at bounding box center [306, 0] width 612 height 0
click at [83, 126] on span "Fit to content" at bounding box center [83, 128] width 24 height 6
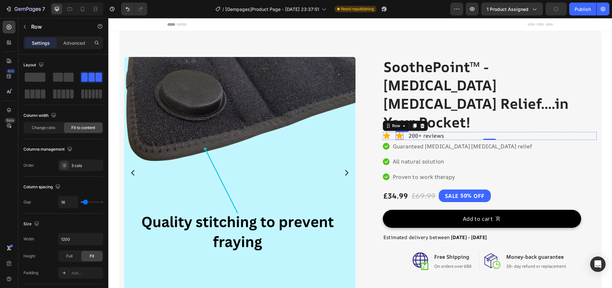
click at [400, 132] on icon at bounding box center [399, 135] width 7 height 6
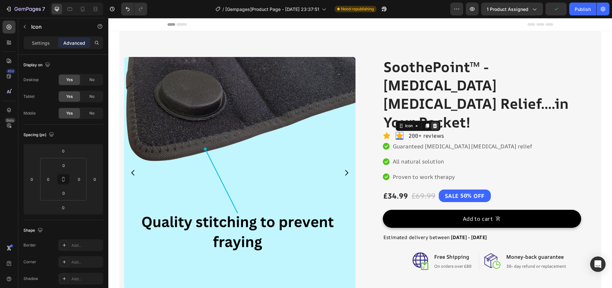
click at [435, 123] on icon at bounding box center [435, 125] width 5 height 5
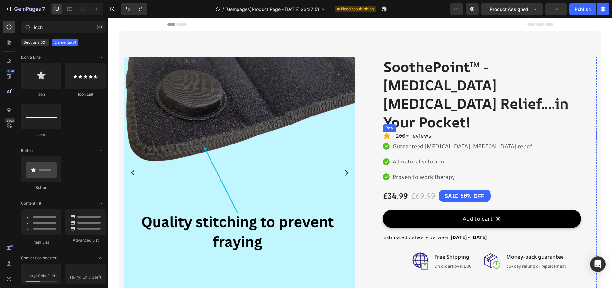
click at [447, 132] on div "Icon 200+ reviews Button Row" at bounding box center [490, 136] width 214 height 8
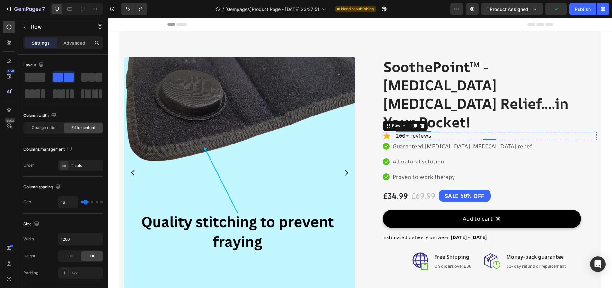
click at [427, 131] on p "200+ reviews" at bounding box center [414, 135] width 36 height 9
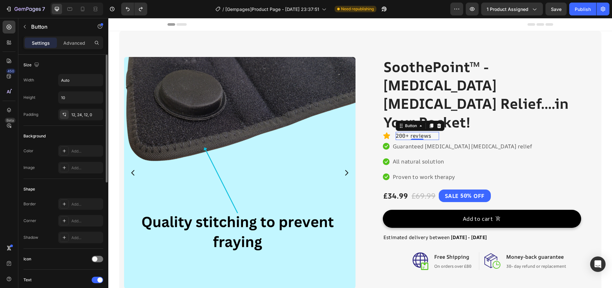
scroll to position [161, 0]
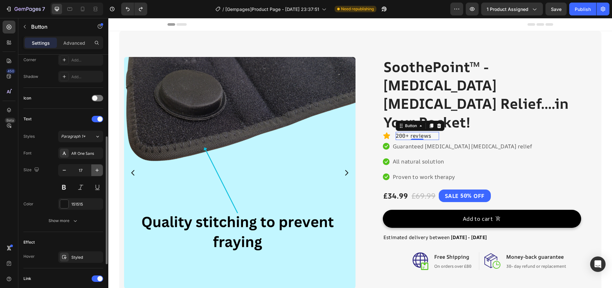
click at [96, 171] on icon "button" at bounding box center [97, 170] width 6 height 6
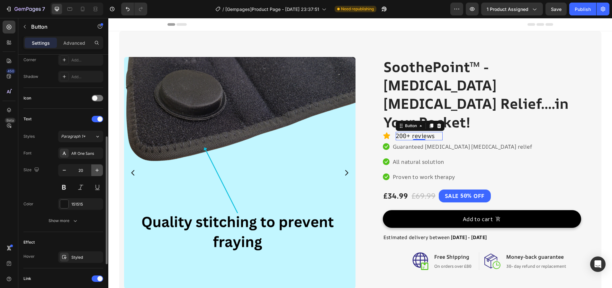
click at [96, 171] on icon "button" at bounding box center [97, 170] width 6 height 6
click at [64, 171] on icon "button" at bounding box center [64, 170] width 6 height 6
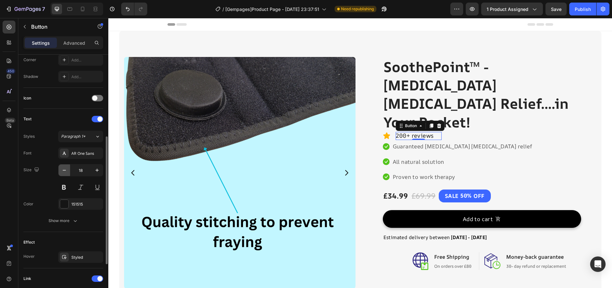
click at [64, 171] on icon "button" at bounding box center [64, 170] width 6 height 6
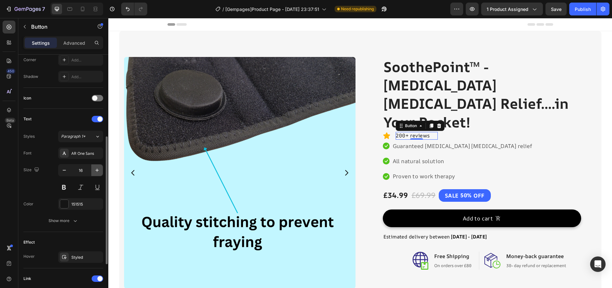
click at [97, 170] on icon "button" at bounding box center [97, 170] width 3 height 3
type input "17"
click at [55, 176] on div "Size 17" at bounding box center [63, 178] width 80 height 29
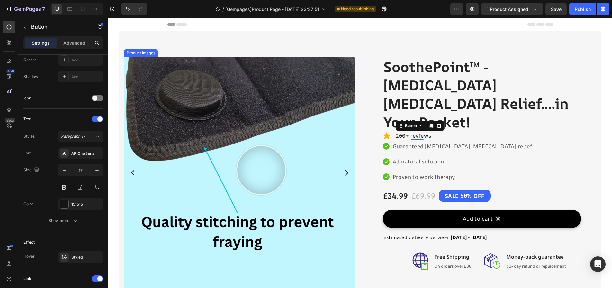
click at [442, 202] on div "Add to cart (P) Cart Button" at bounding box center [490, 217] width 214 height 31
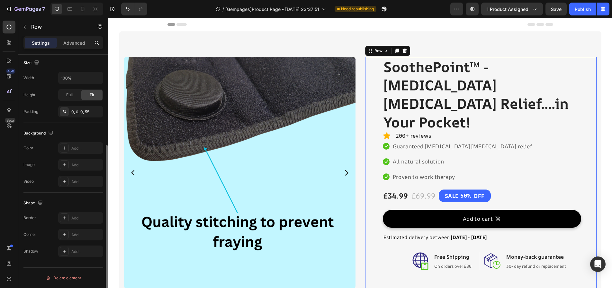
scroll to position [0, 0]
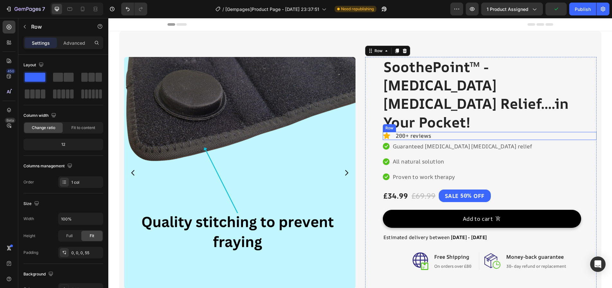
click at [453, 132] on div "Icon 200+ reviews Button Row" at bounding box center [490, 136] width 214 height 8
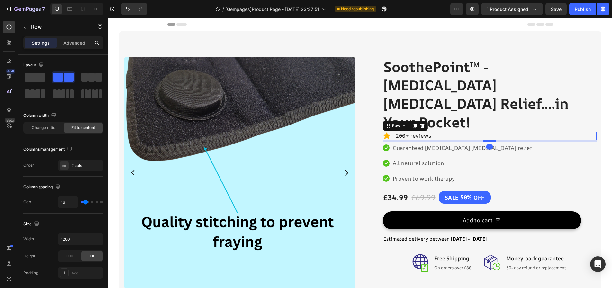
click at [483, 140] on div at bounding box center [489, 141] width 13 height 2
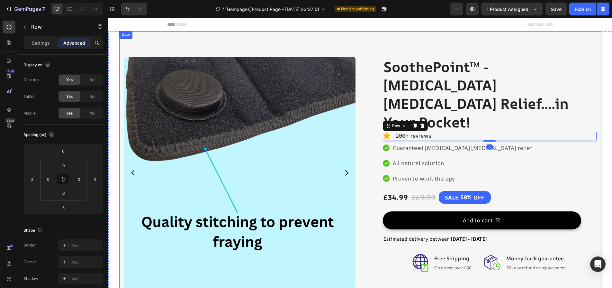
click at [498, 45] on div "Product Images Row SoothePoint™ - [MEDICAL_DATA] [MEDICAL_DATA] Relief....in Yo…" at bounding box center [360, 189] width 482 height 316
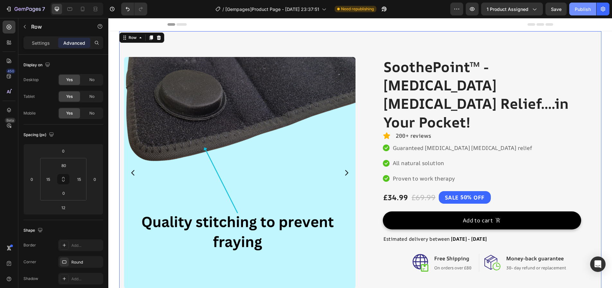
click at [590, 10] on div "Publish" at bounding box center [583, 9] width 16 height 7
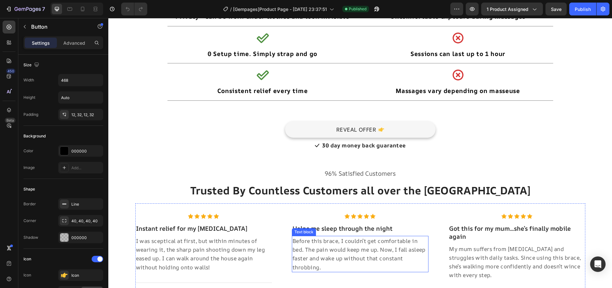
scroll to position [3700, 0]
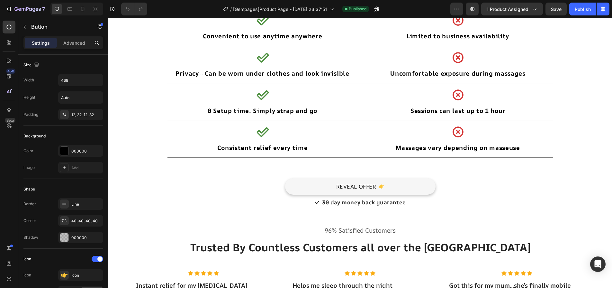
click at [385, 183] on button "REVEAL OFFER" at bounding box center [360, 186] width 151 height 16
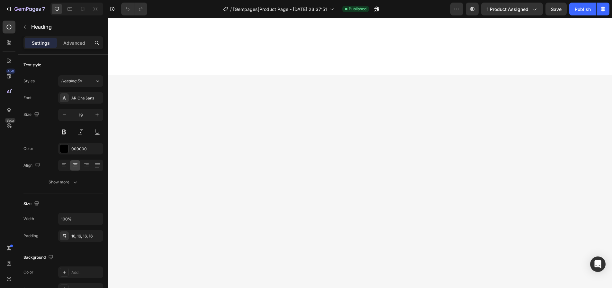
scroll to position [0, 0]
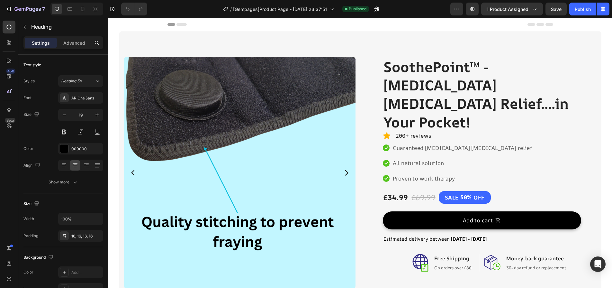
drag, startPoint x: 384, startPoint y: 206, endPoint x: 381, endPoint y: 107, distance: 99.1
click at [460, 192] on div "50%" at bounding box center [466, 197] width 13 height 10
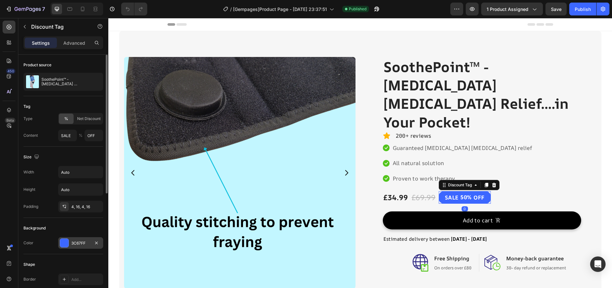
click at [72, 240] on div "3C67FF" at bounding box center [80, 243] width 19 height 6
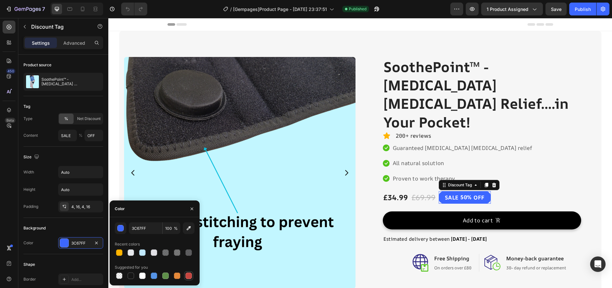
click at [190, 277] on div at bounding box center [189, 275] width 6 height 6
type input "3C67FF"
click at [590, 79] on h2 "SoothePoint™ - [MEDICAL_DATA] [MEDICAL_DATA] Relief....in Your Pocket!" at bounding box center [490, 94] width 214 height 75
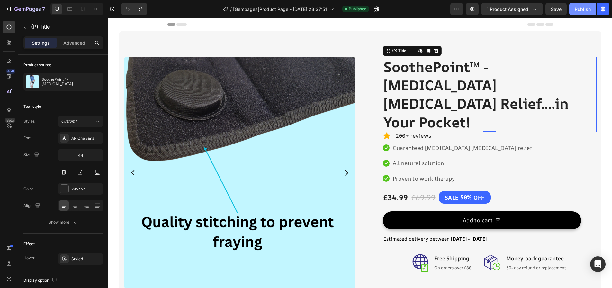
click at [579, 14] on button "Publish" at bounding box center [583, 9] width 27 height 13
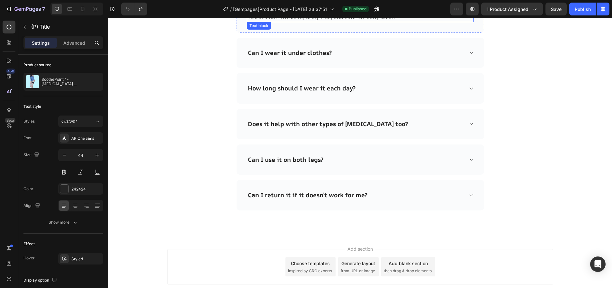
scroll to position [4949, 0]
